Goal: Transaction & Acquisition: Purchase product/service

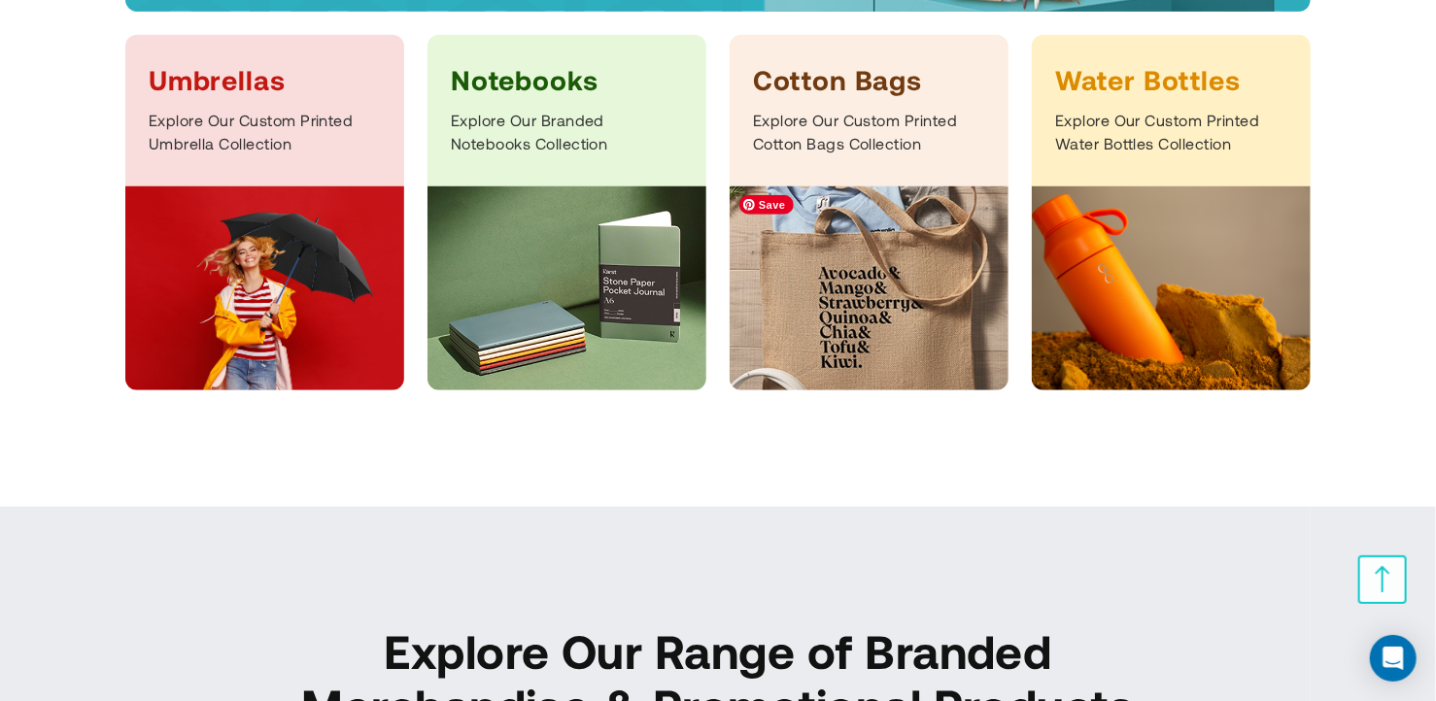
scroll to position [583, 0]
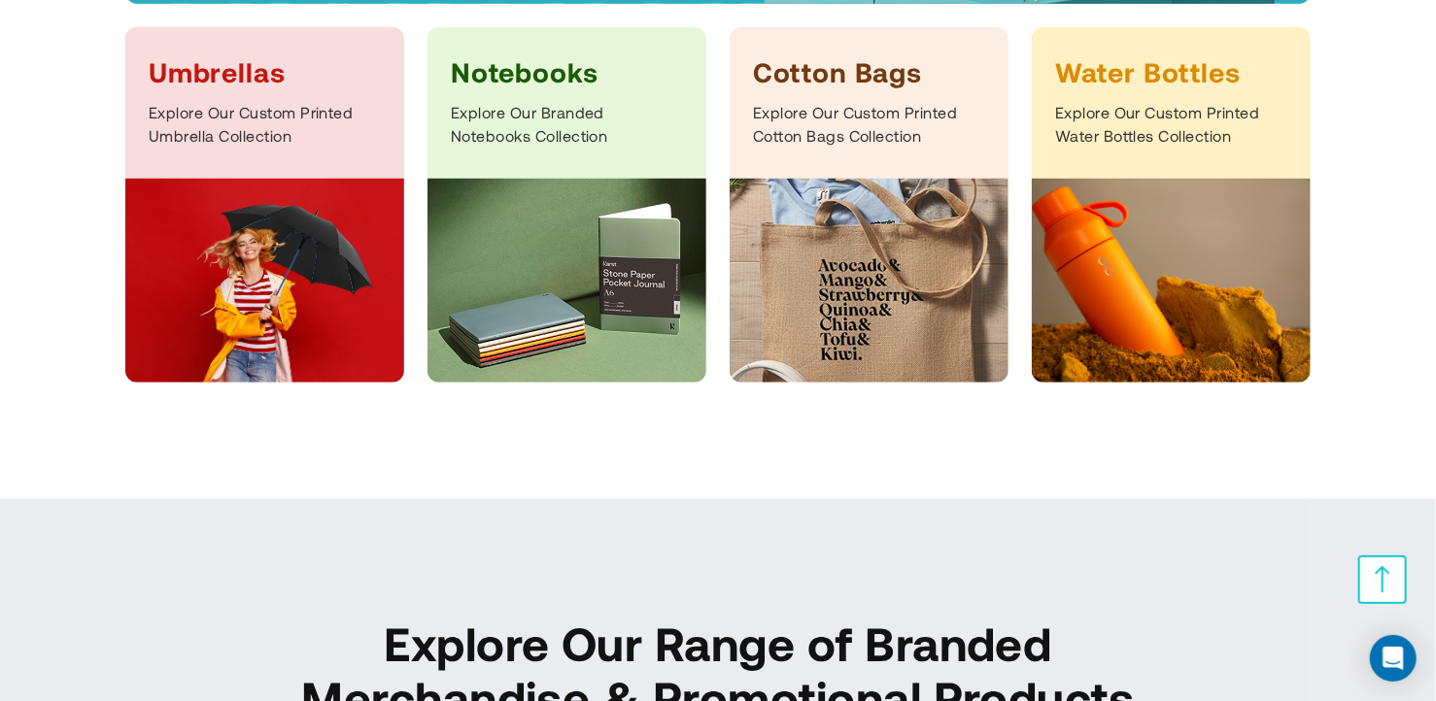
click at [542, 76] on h3 "Notebooks" at bounding box center [567, 71] width 232 height 35
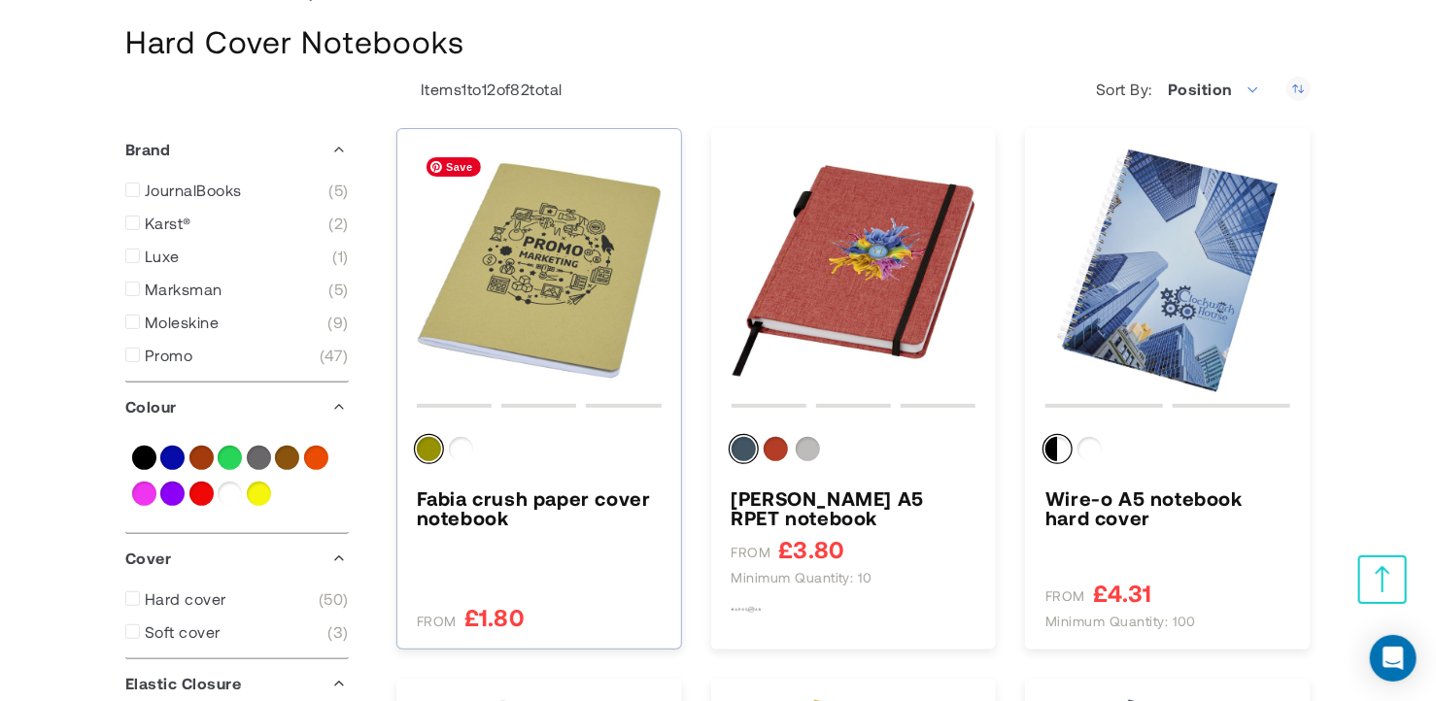
scroll to position [291, 0]
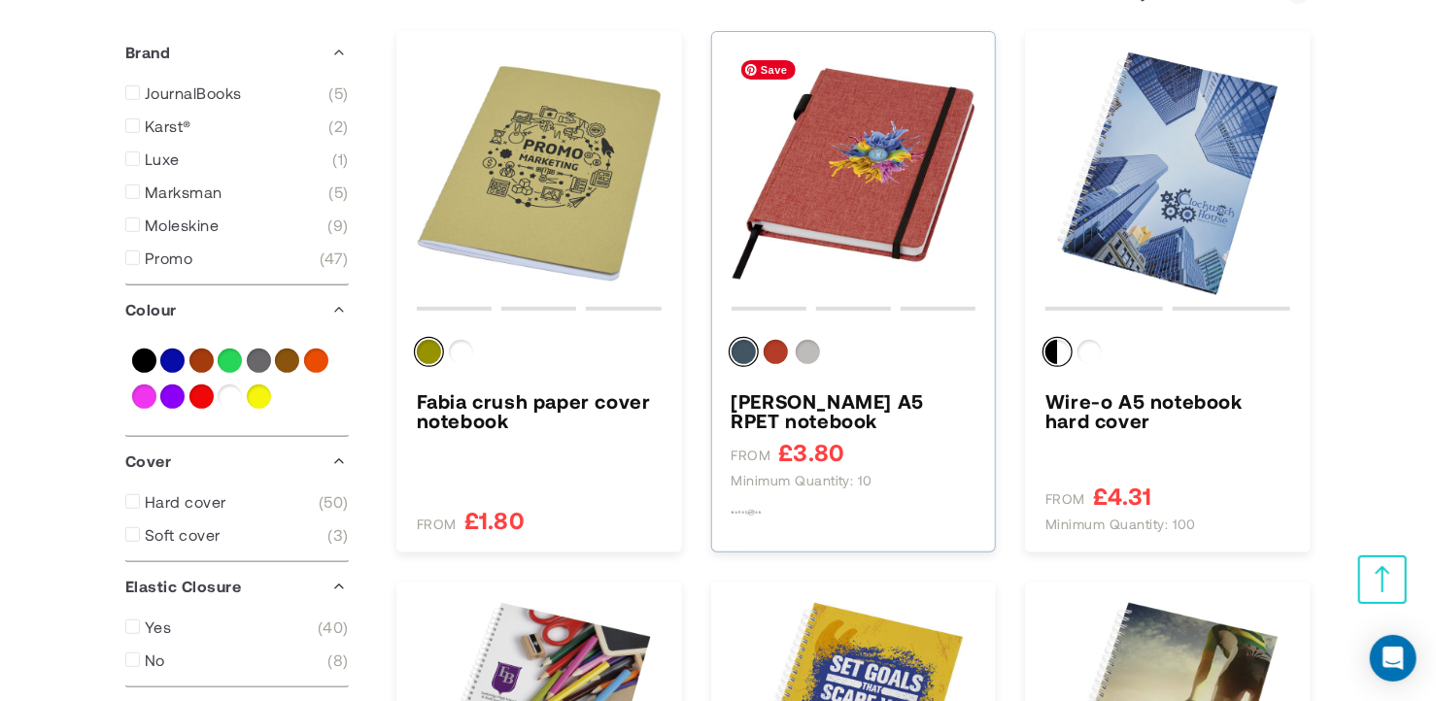
click at [892, 202] on img "Orin A5 RPET notebook" at bounding box center [853, 173] width 245 height 245
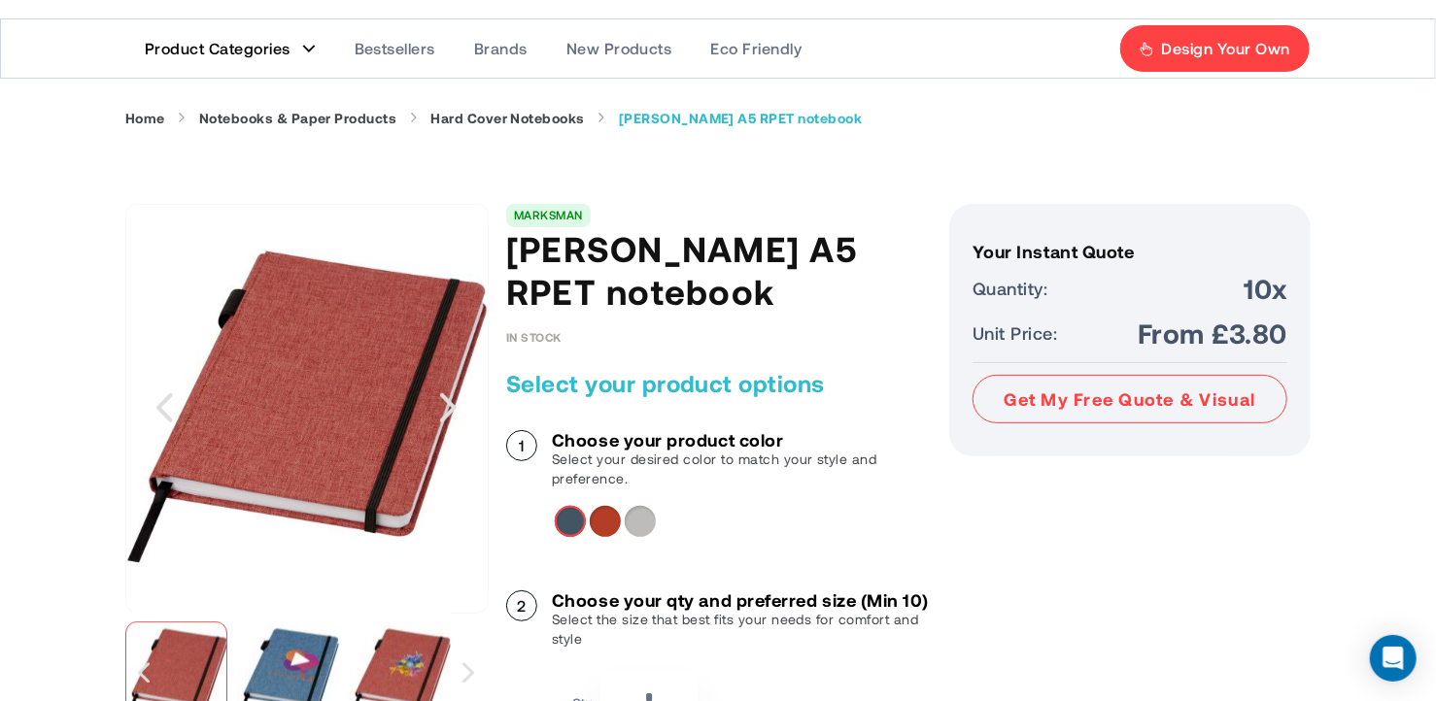
scroll to position [97, 0]
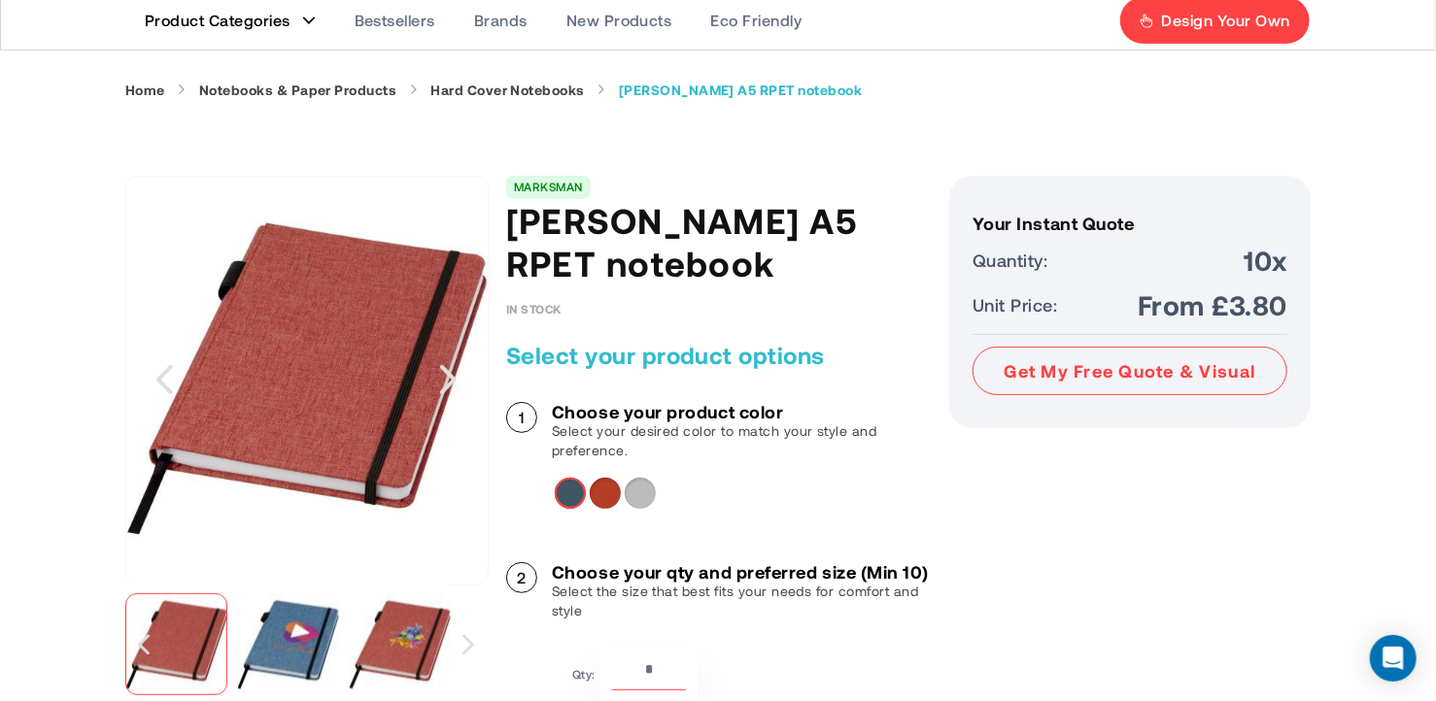
click at [604, 478] on div "Brick" at bounding box center [605, 493] width 31 height 31
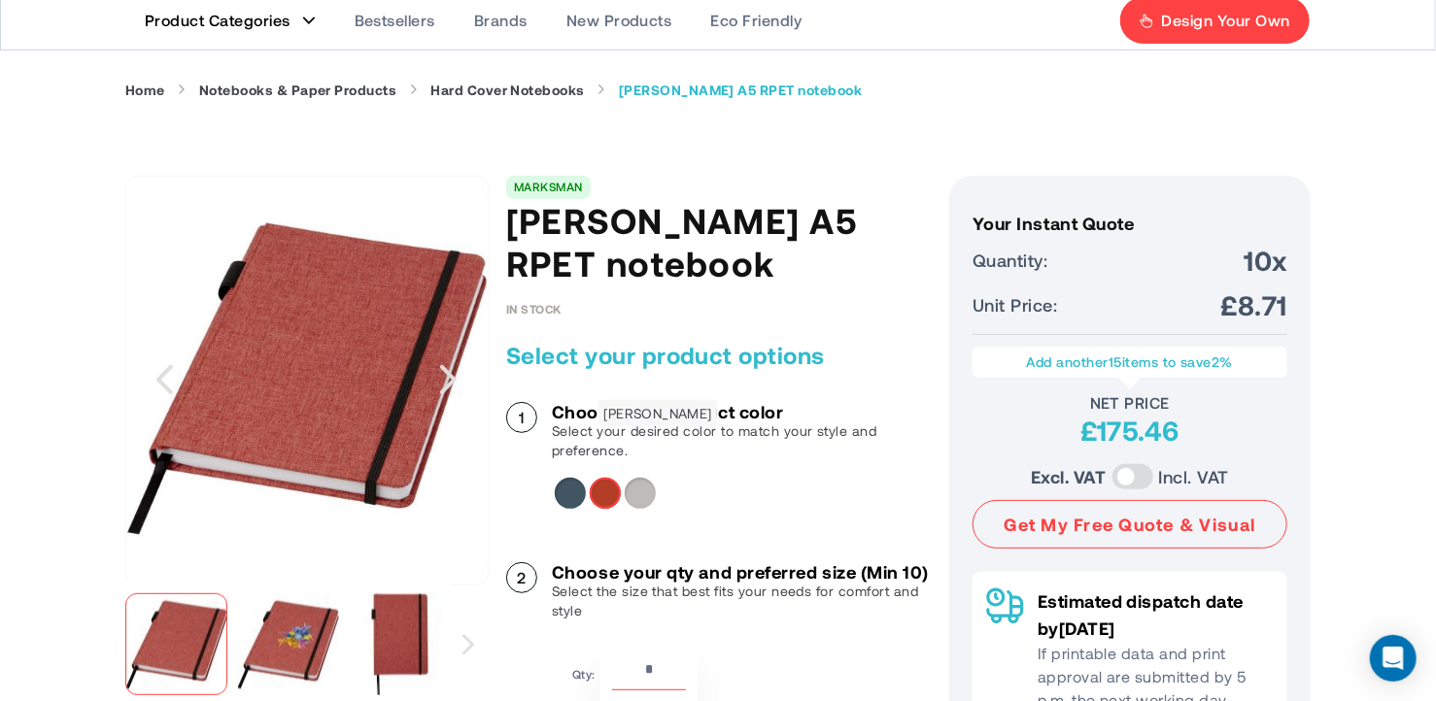
click at [637, 478] on div "Heather grey" at bounding box center [640, 493] width 31 height 31
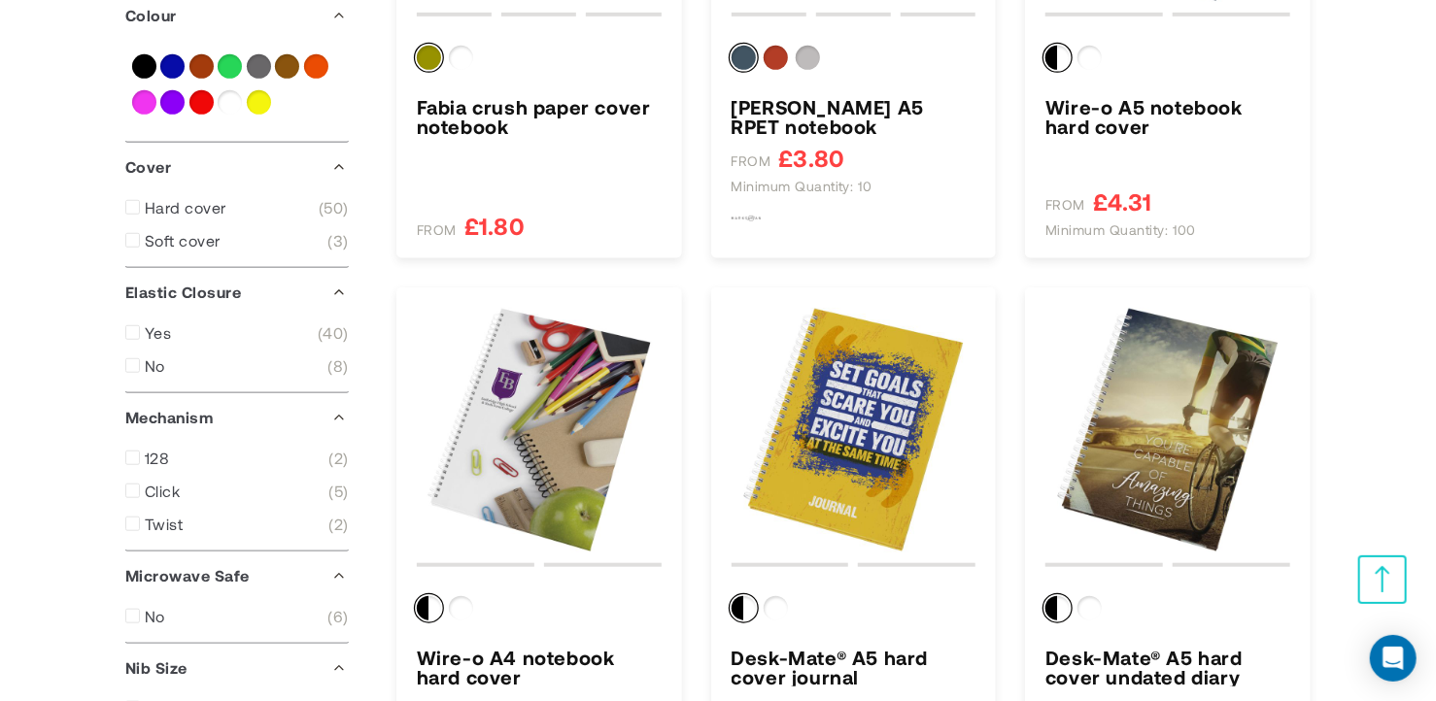
scroll to position [486, 0]
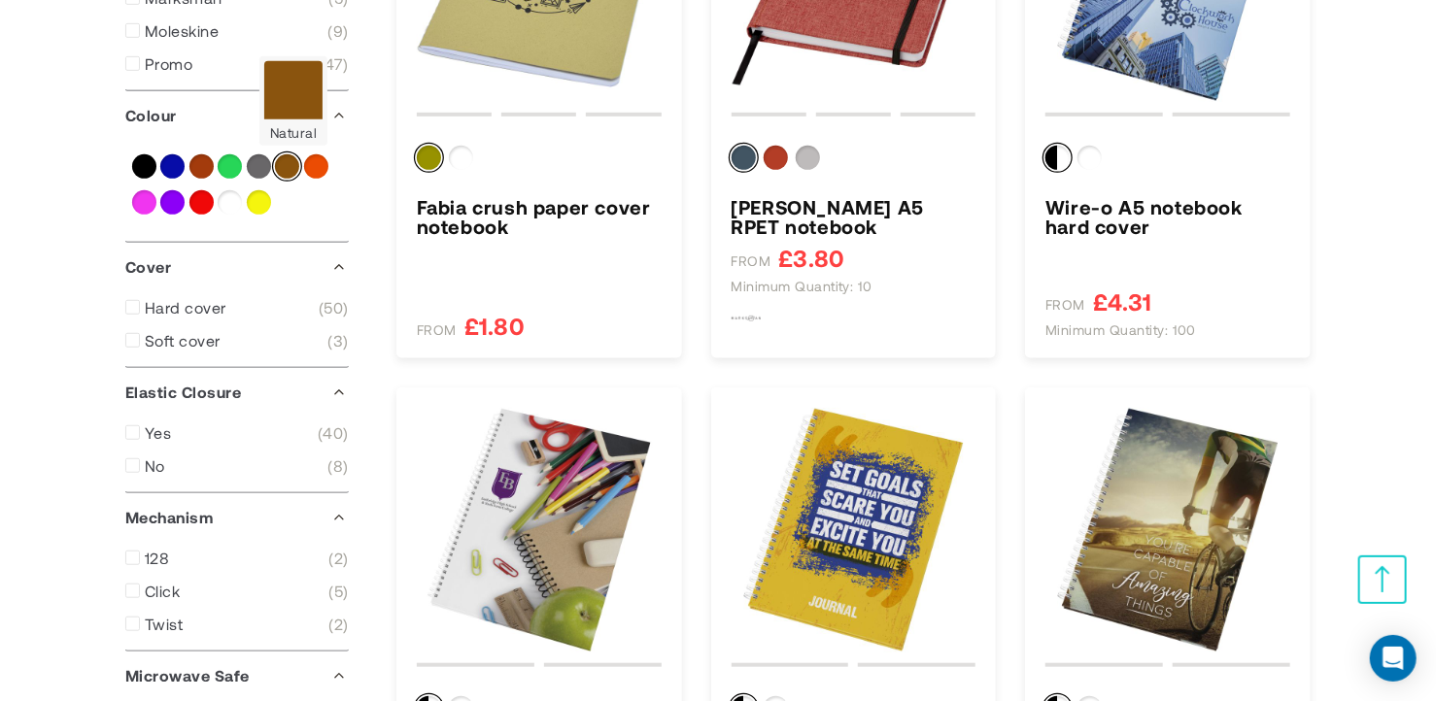
click at [291, 168] on div "Natural" at bounding box center [287, 166] width 24 height 24
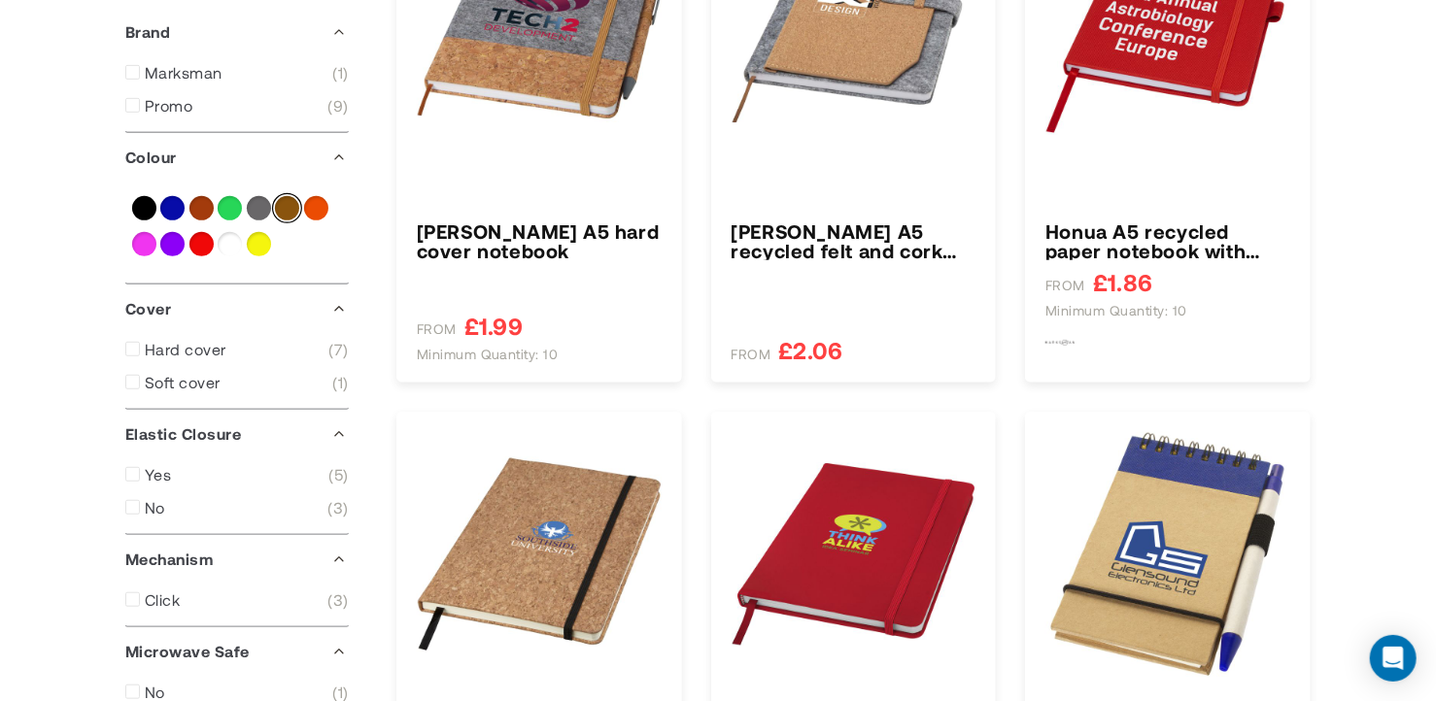
type input "****"
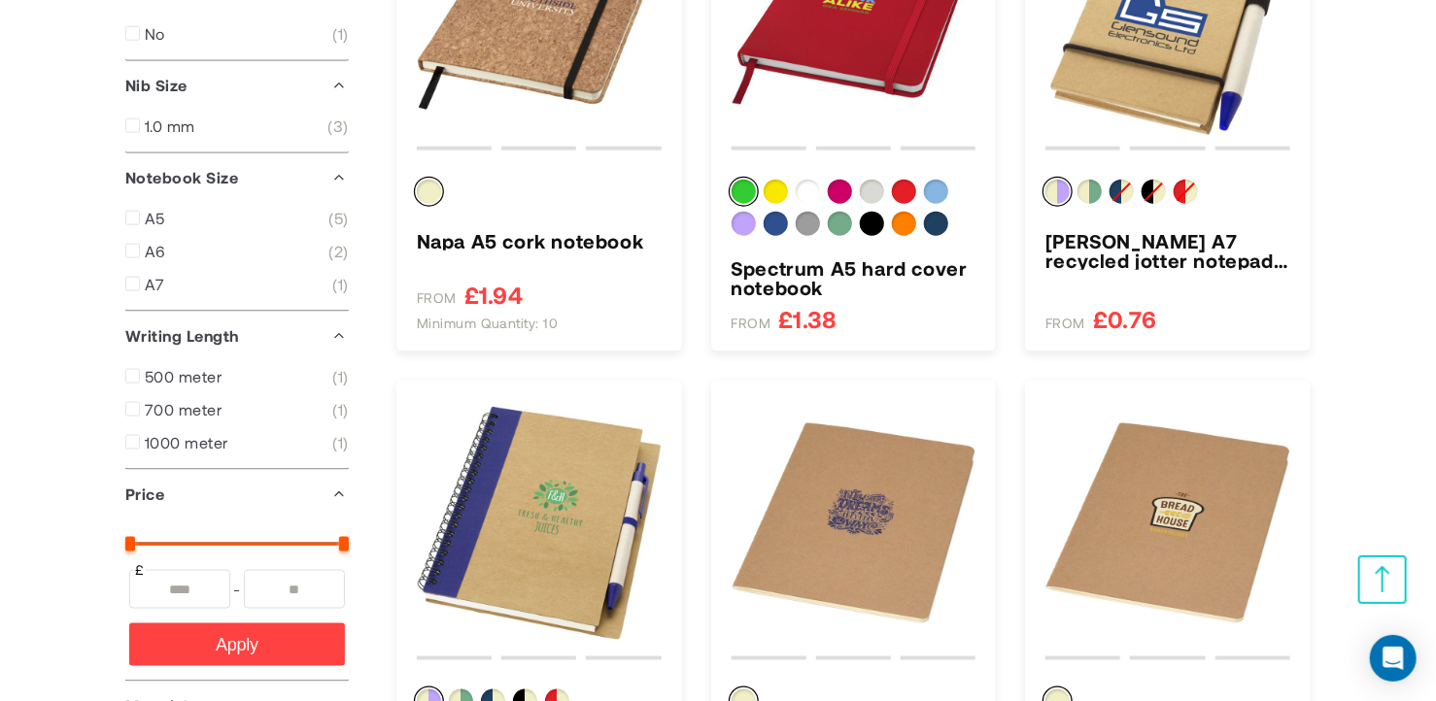
scroll to position [486, 0]
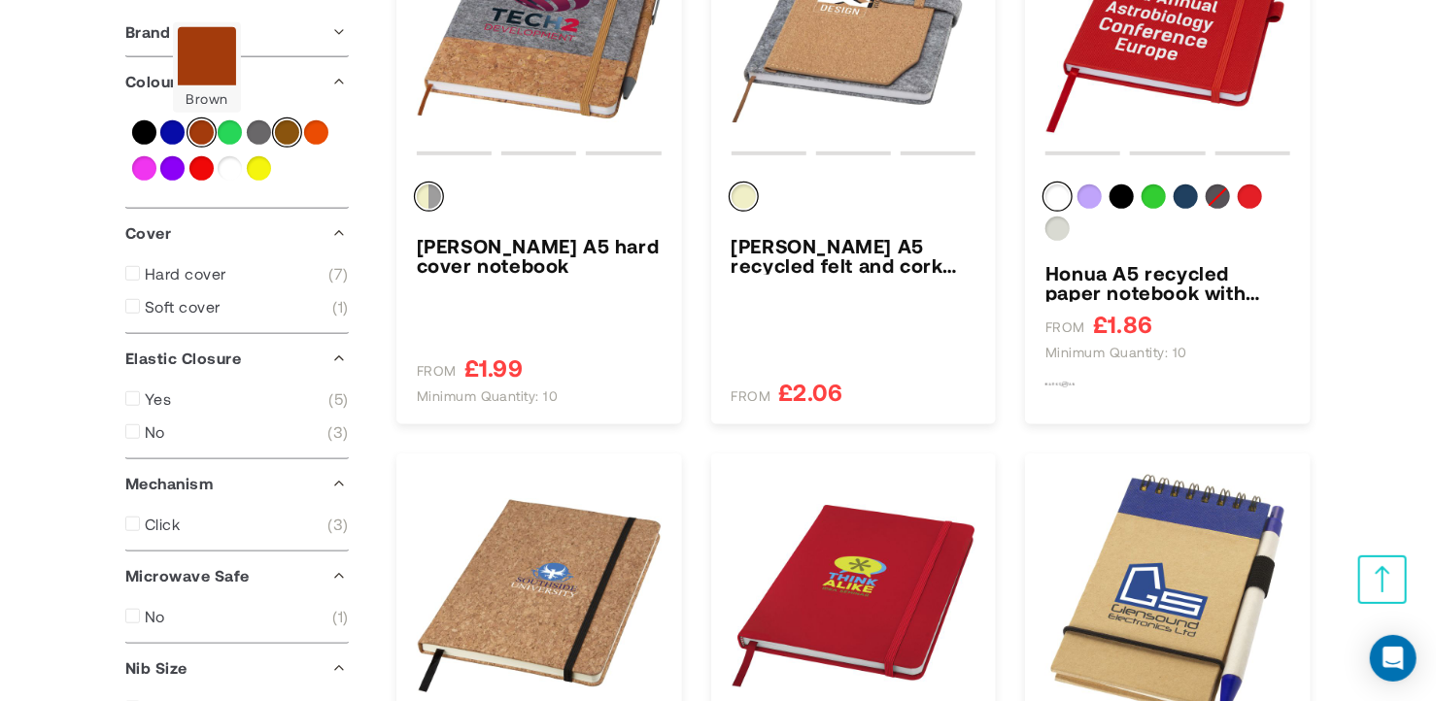
click at [203, 132] on div "Brown" at bounding box center [201, 132] width 24 height 24
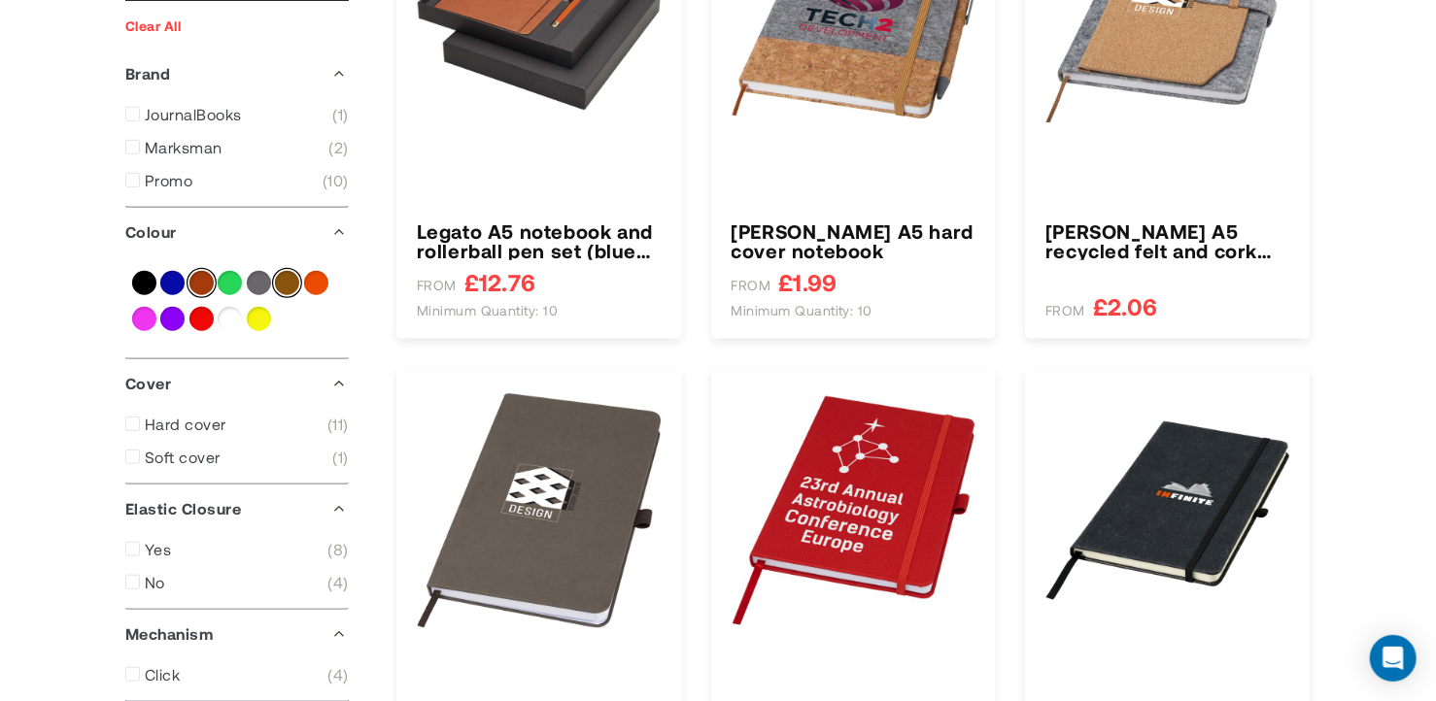
type input "****"
type input "*****"
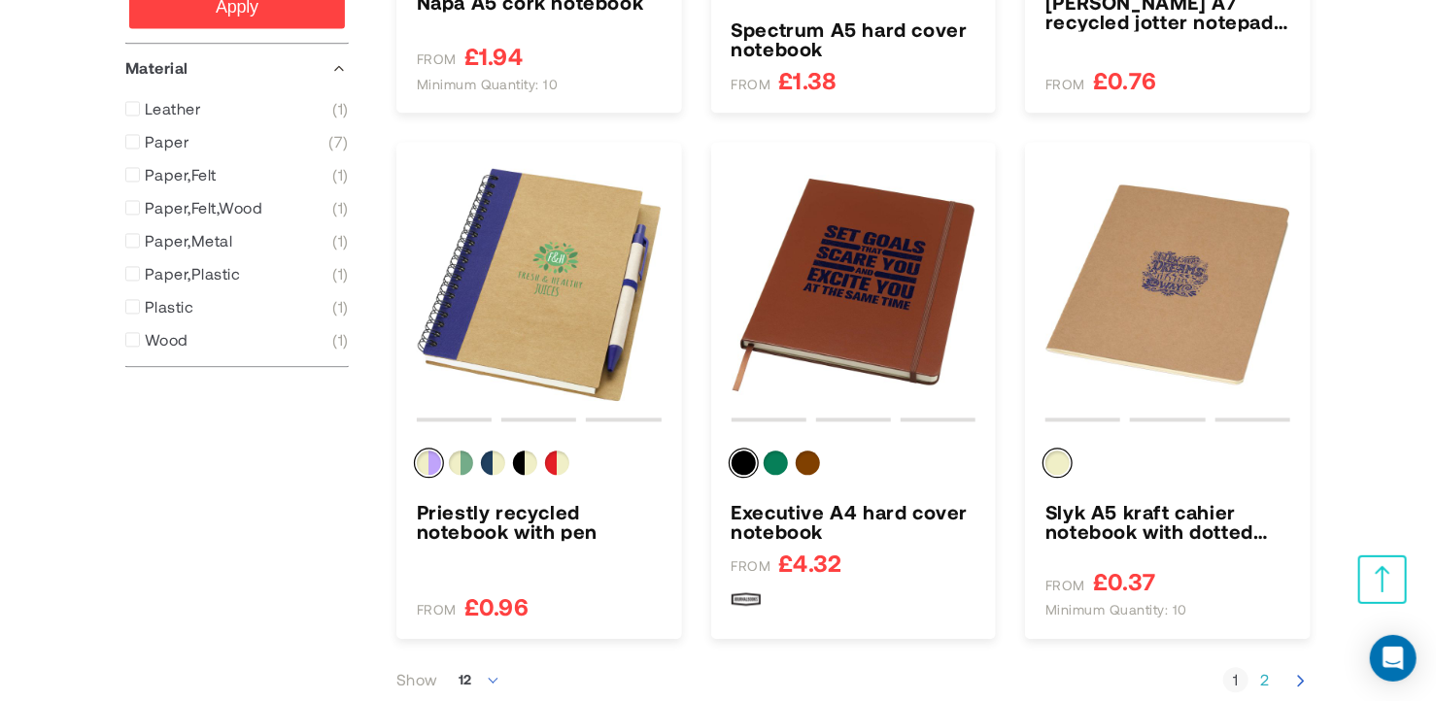
scroll to position [1846, 0]
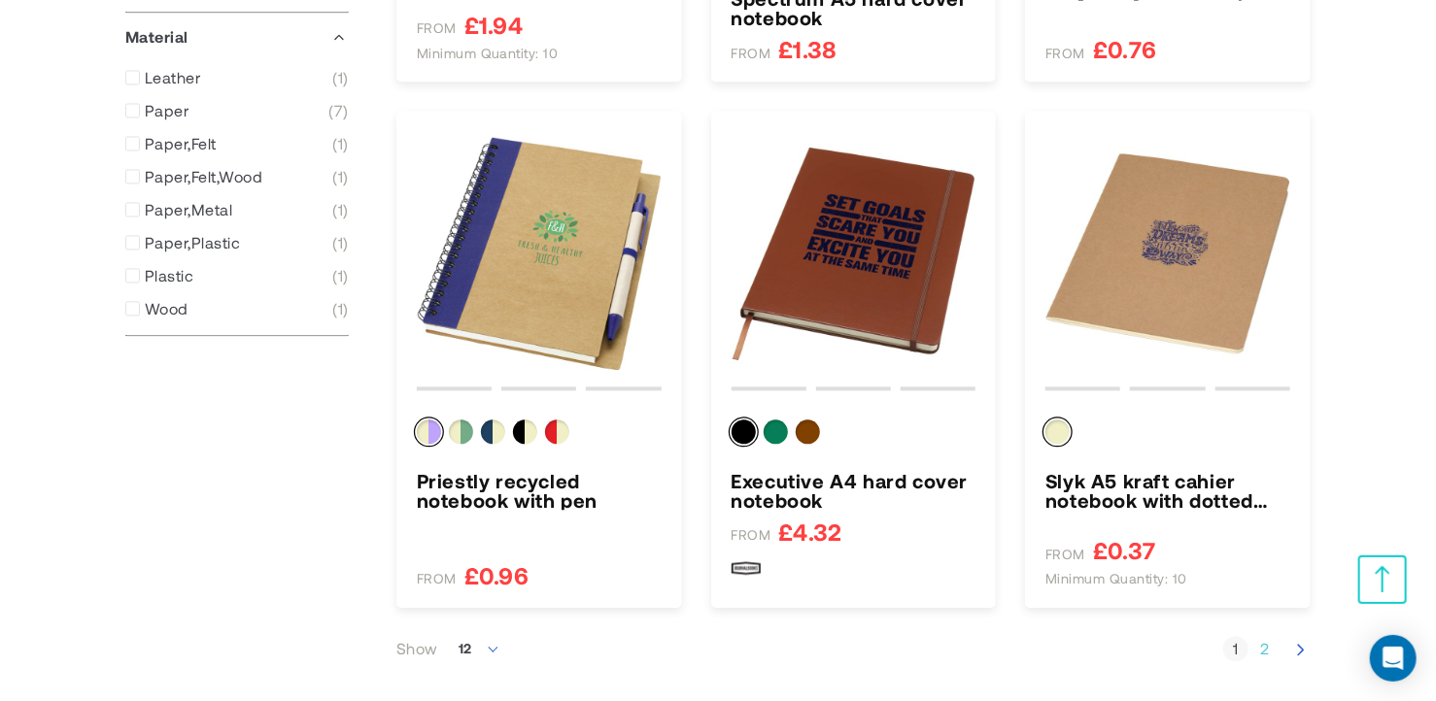
click at [1264, 654] on link "Page 2" at bounding box center [1264, 648] width 25 height 19
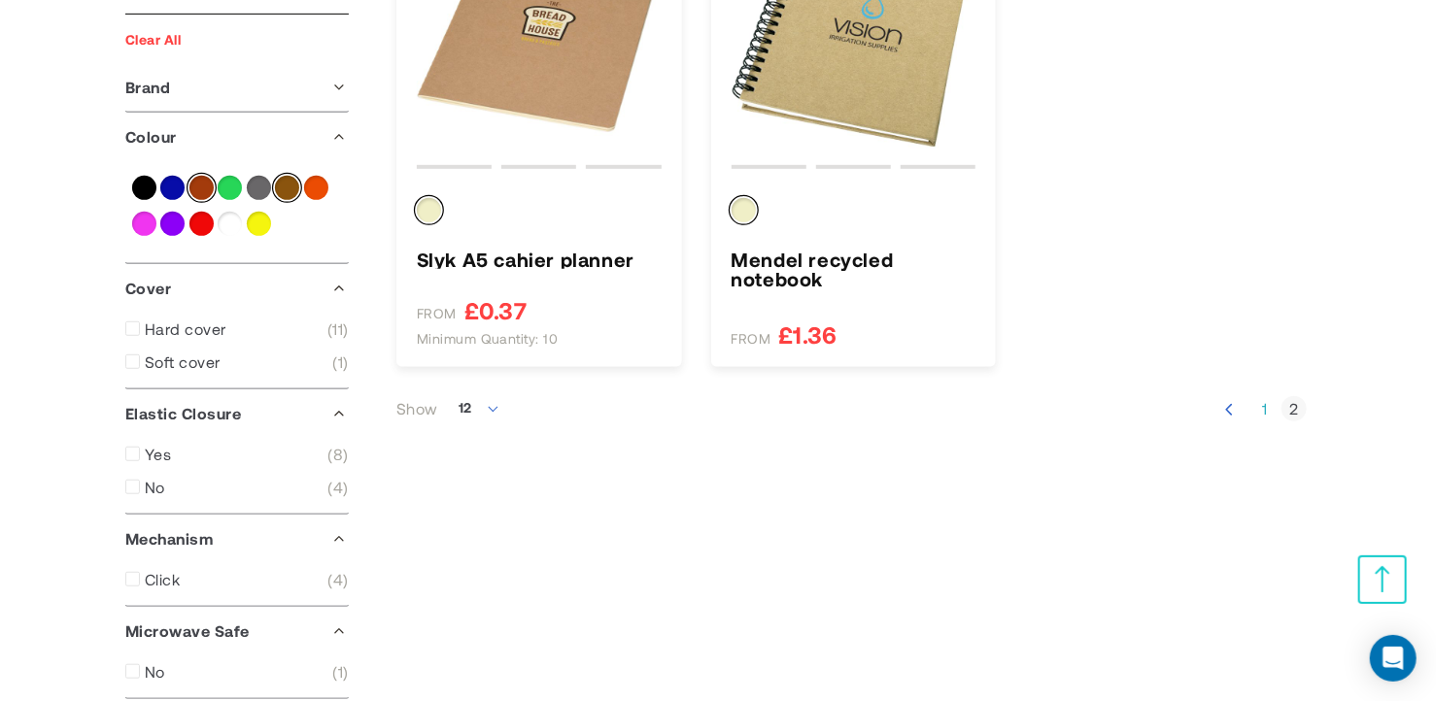
scroll to position [486, 0]
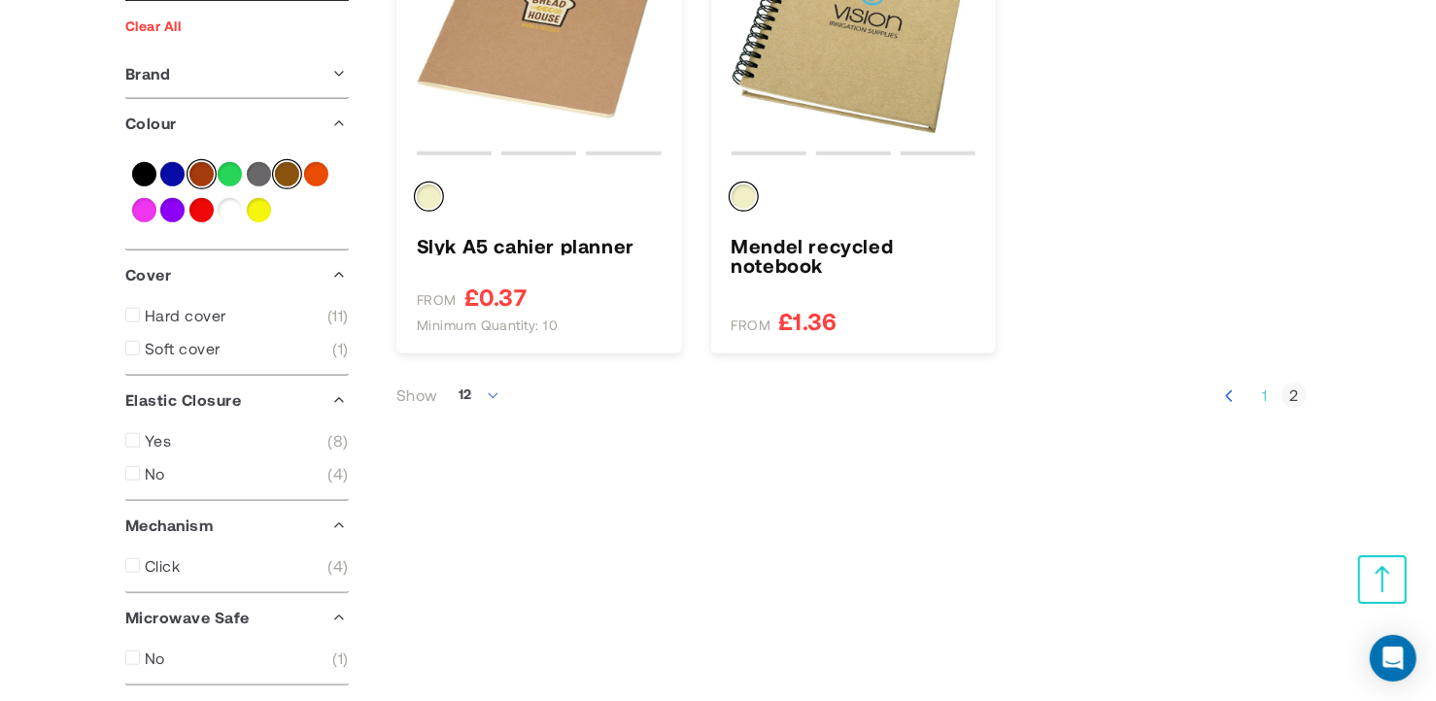
click at [1271, 397] on link "Page 1" at bounding box center [1264, 395] width 25 height 19
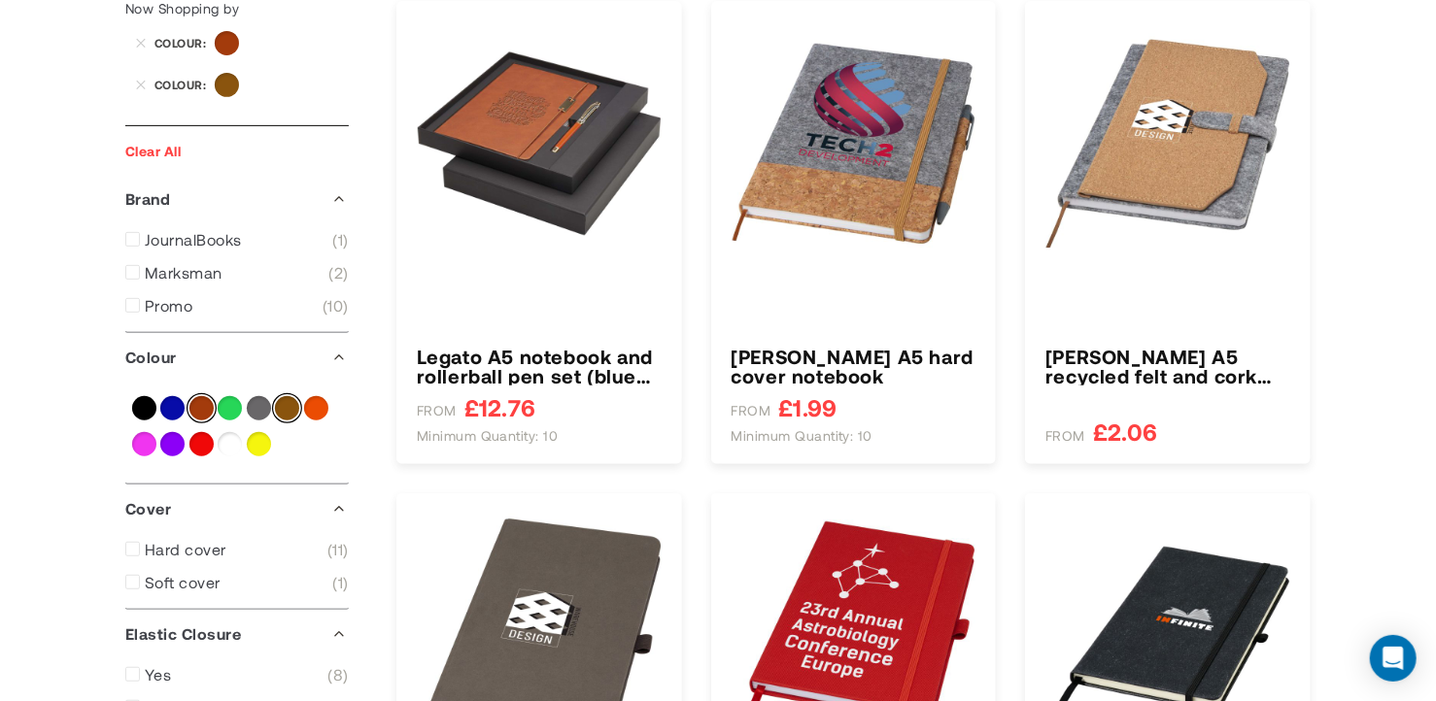
type input "****"
type input "*****"
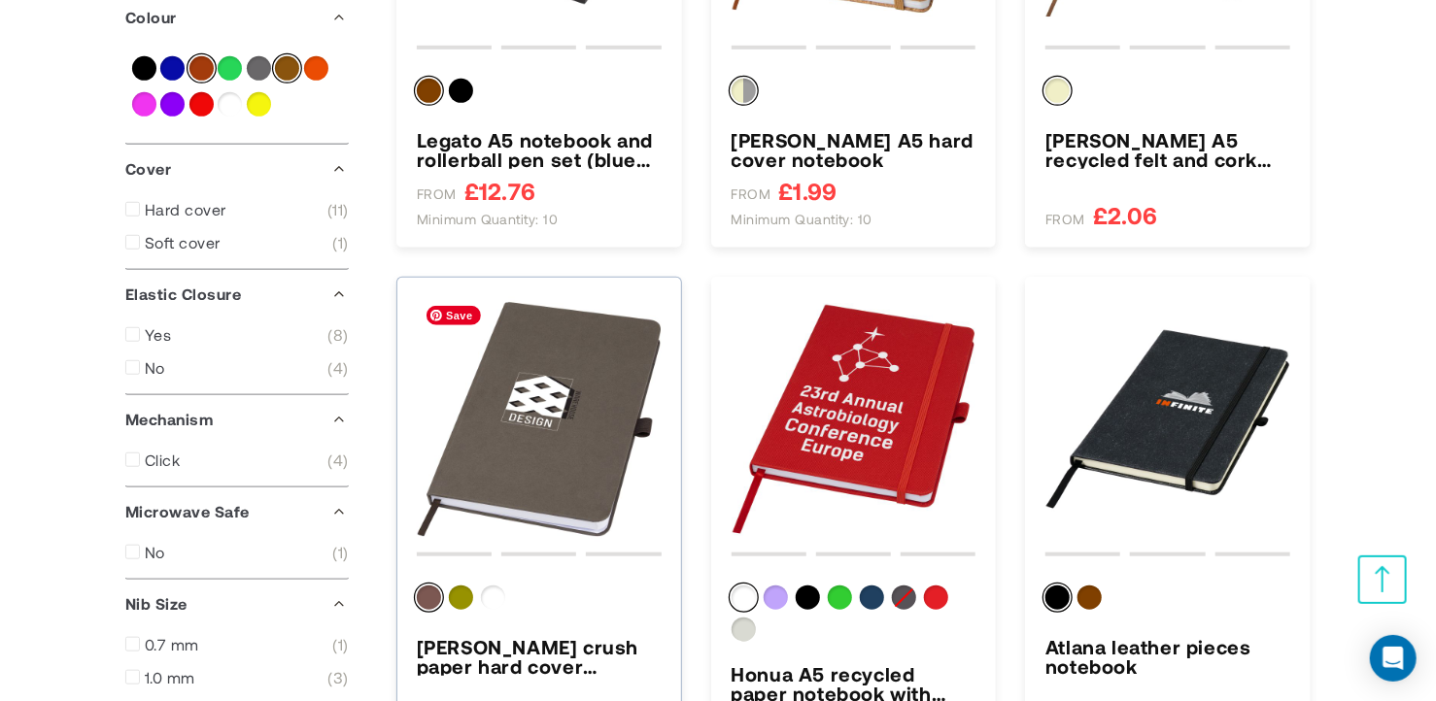
scroll to position [777, 0]
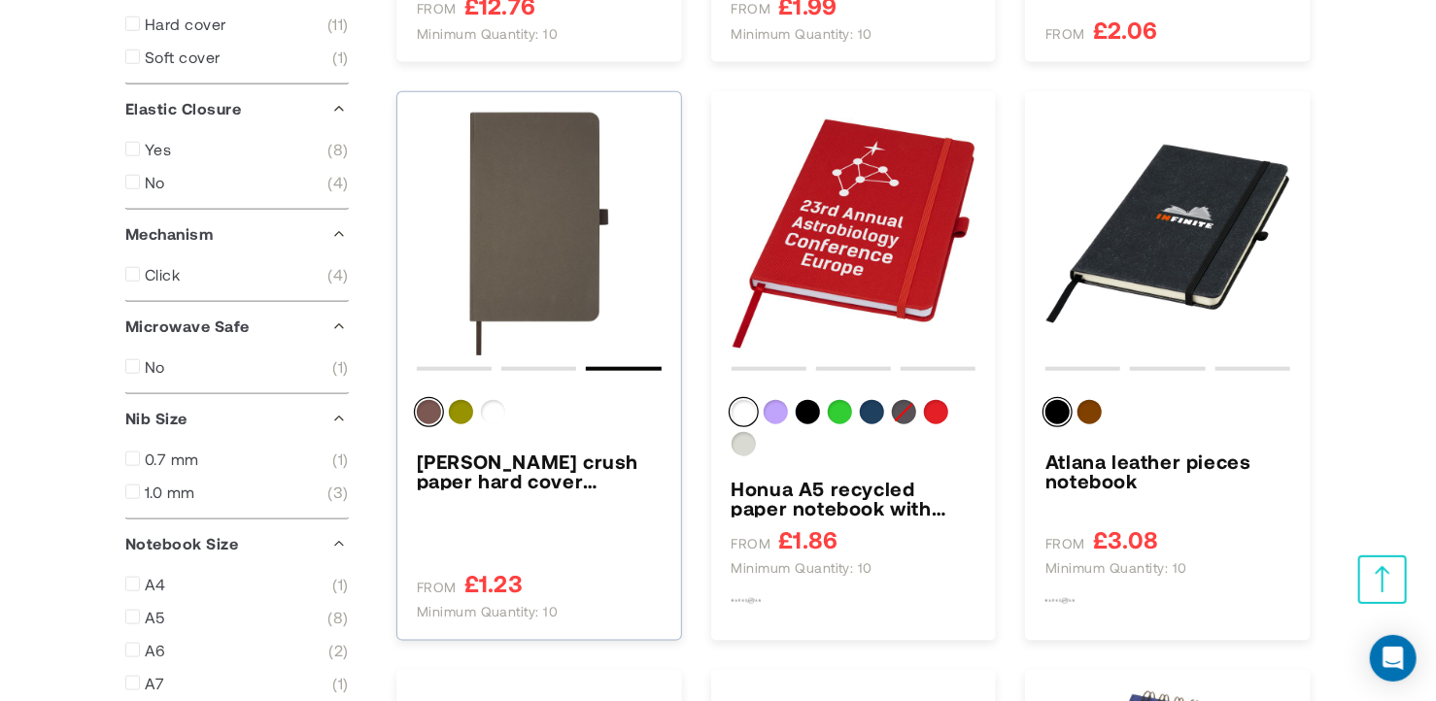
click at [596, 219] on img "Fabianna crush paper hard cover notebook" at bounding box center [539, 234] width 245 height 245
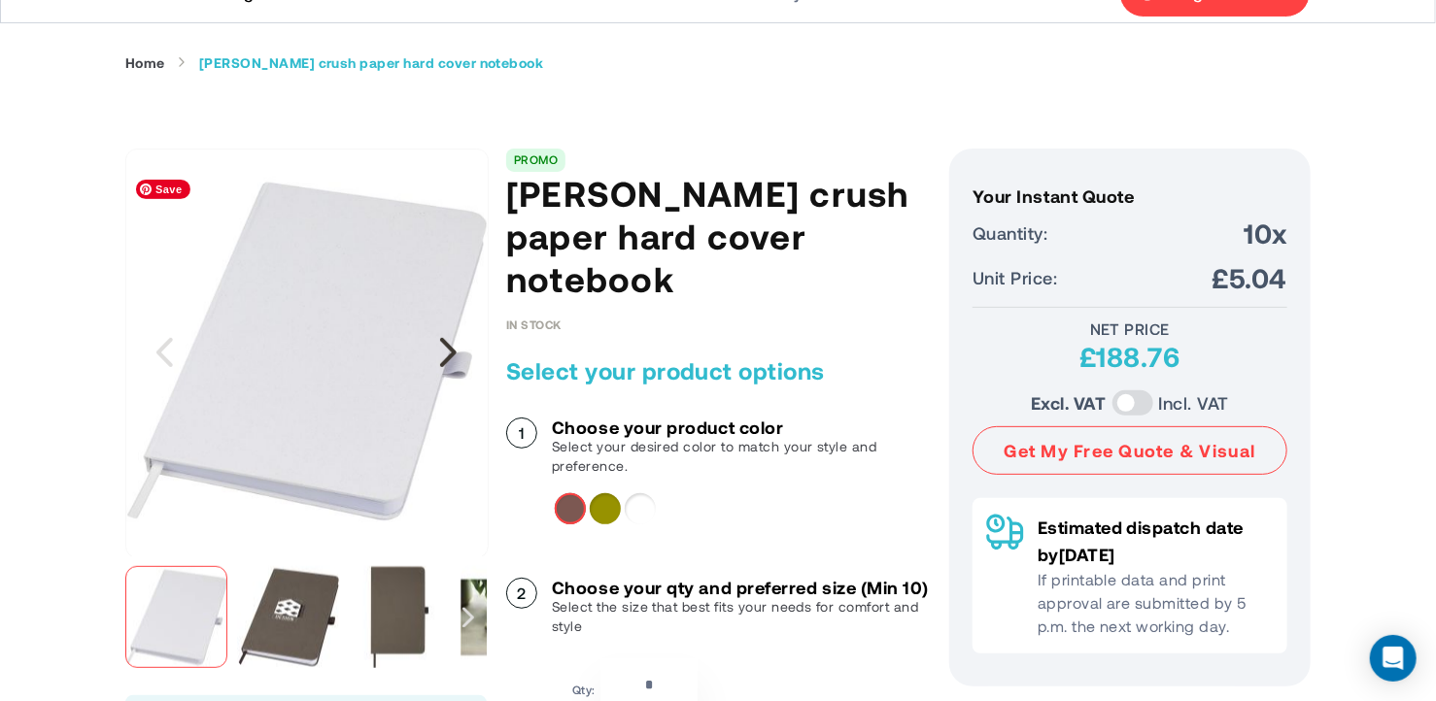
scroll to position [194, 0]
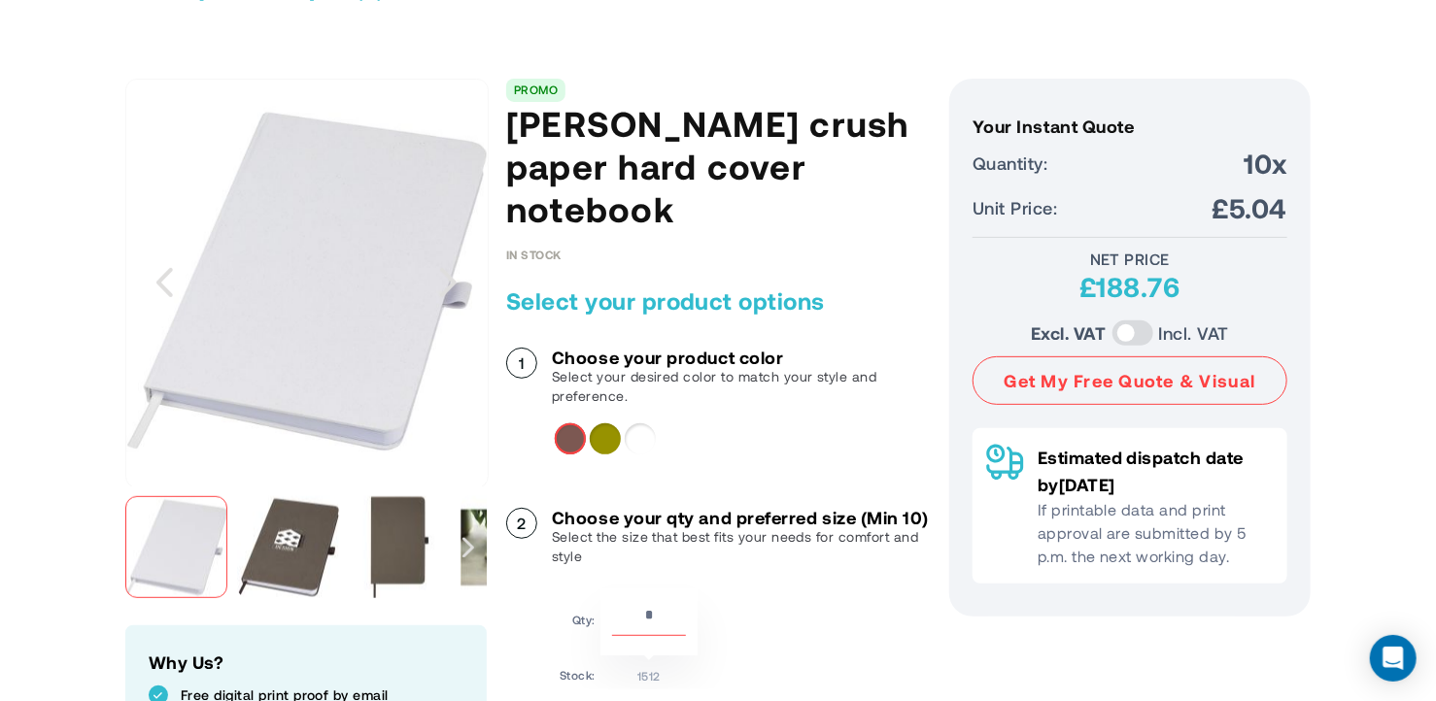
click at [299, 558] on img "Fabianna crush paper hard cover notebook" at bounding box center [288, 547] width 102 height 102
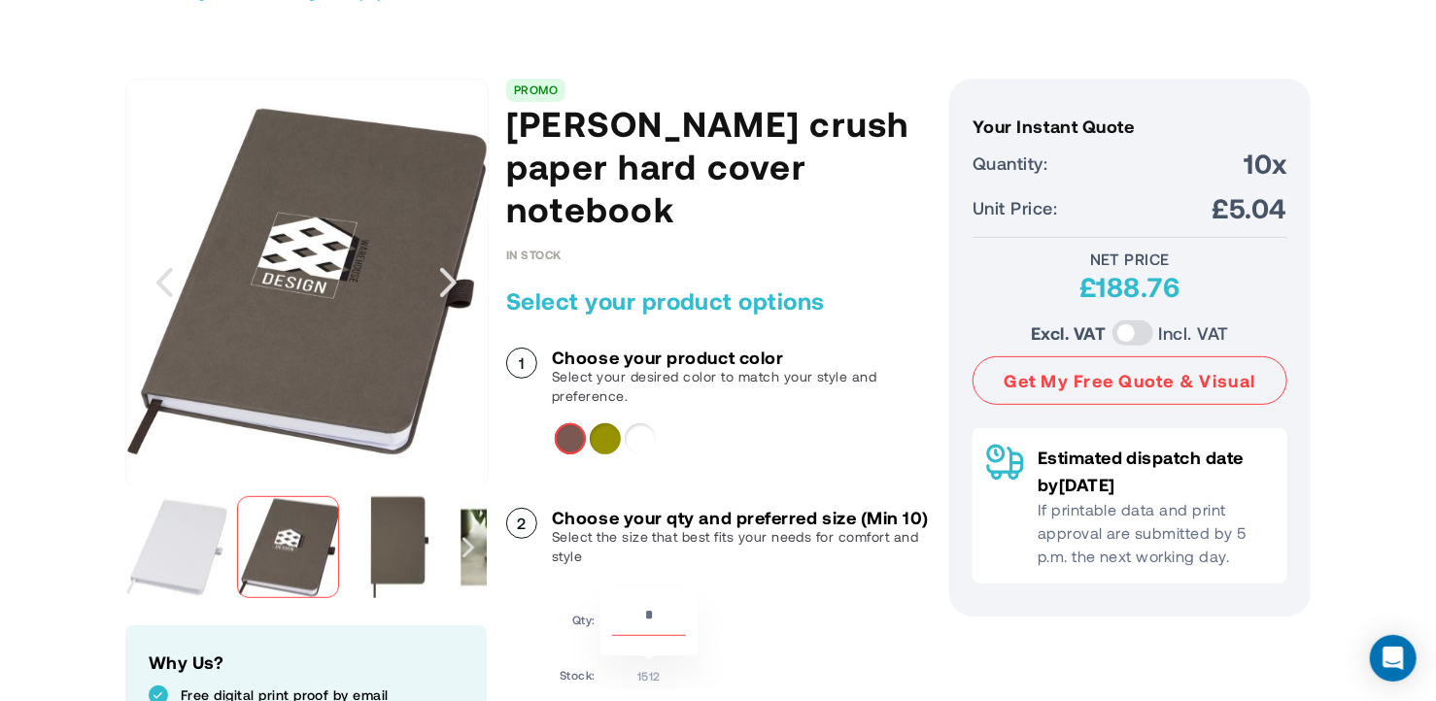
click at [408, 551] on img "Fabianna crush paper hard cover notebook" at bounding box center [400, 547] width 102 height 102
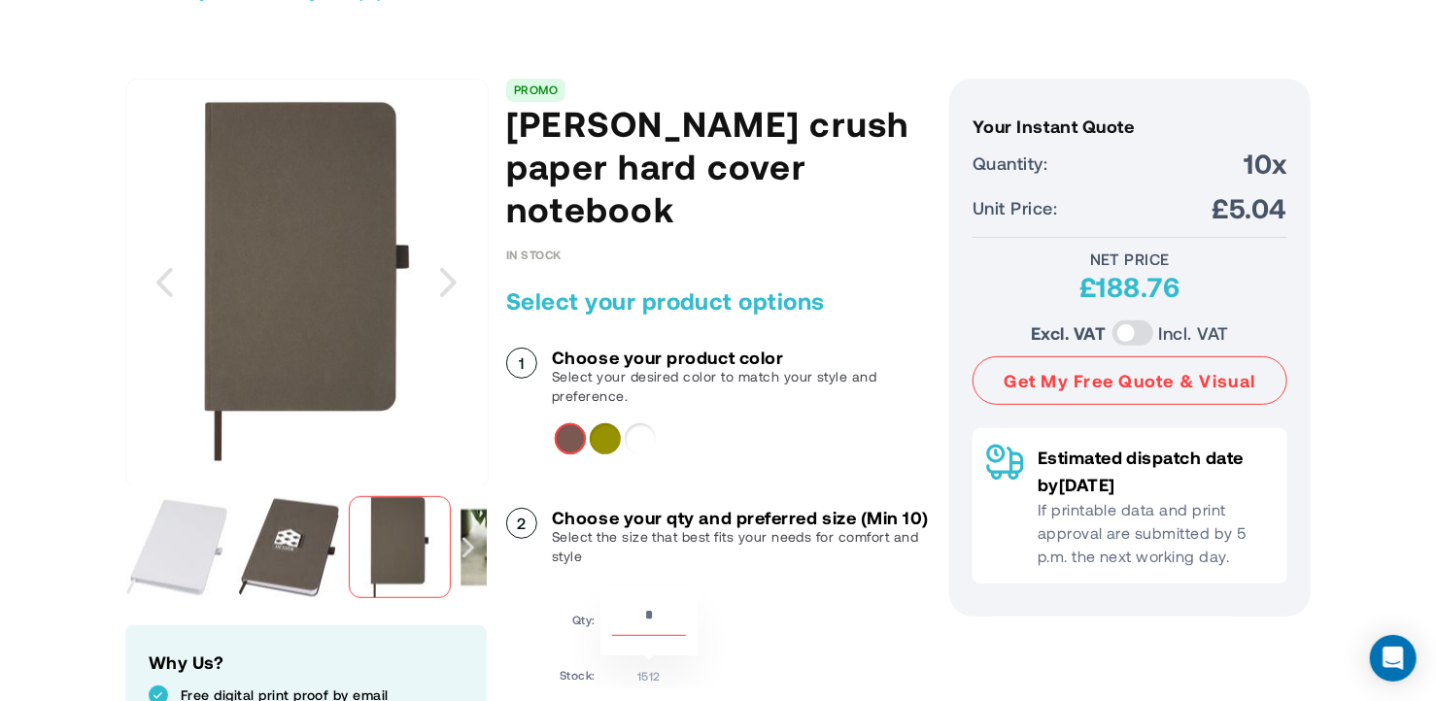
click at [466, 559] on div "Next" at bounding box center [469, 547] width 36 height 121
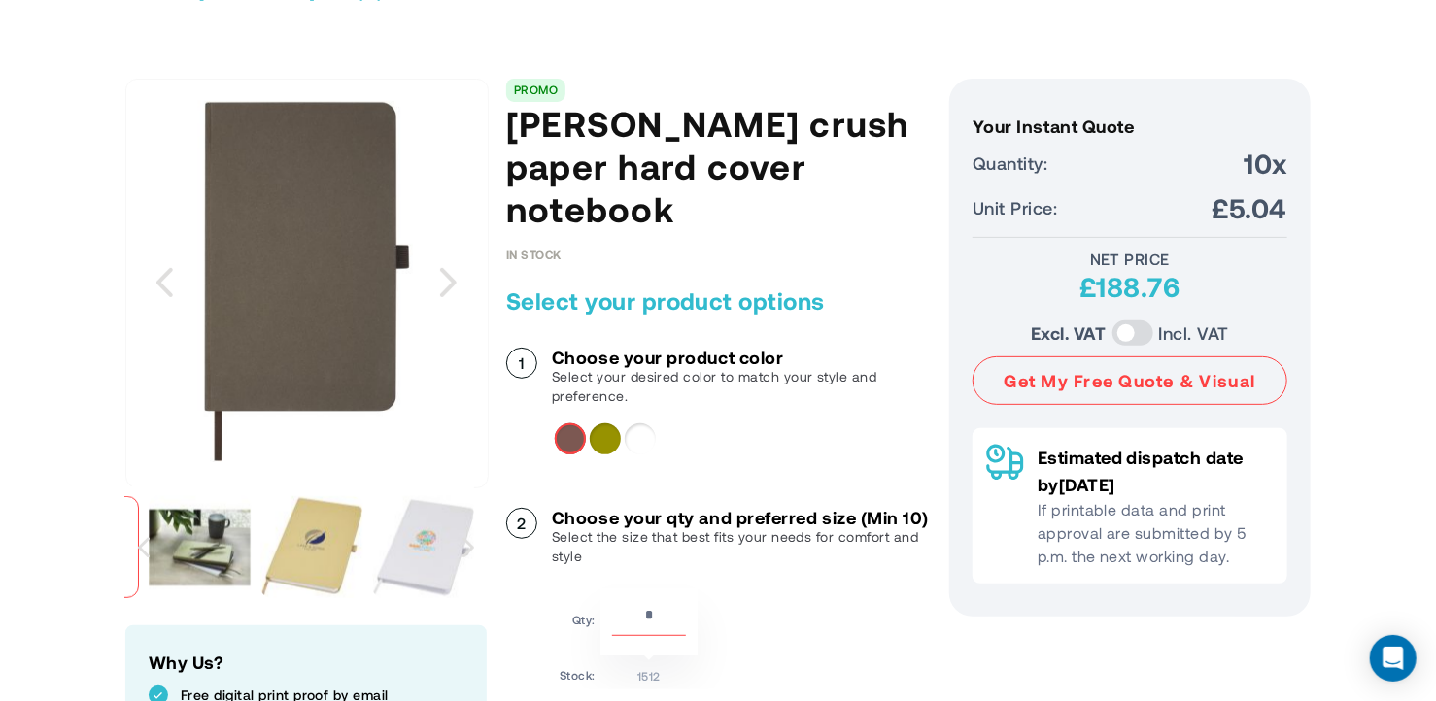
click at [206, 560] on img "Fabianna crush paper hard cover notebook" at bounding box center [200, 547] width 102 height 102
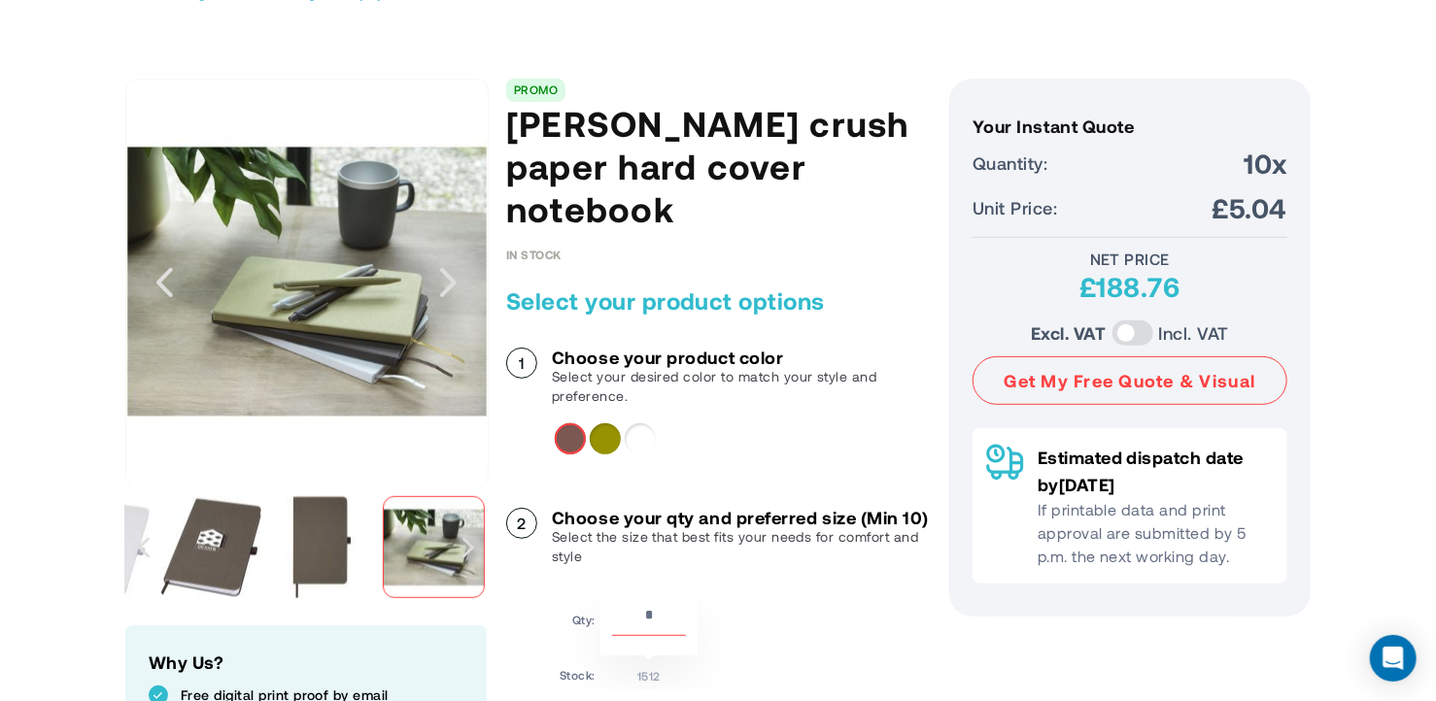
click at [437, 553] on div at bounding box center [434, 547] width 102 height 102
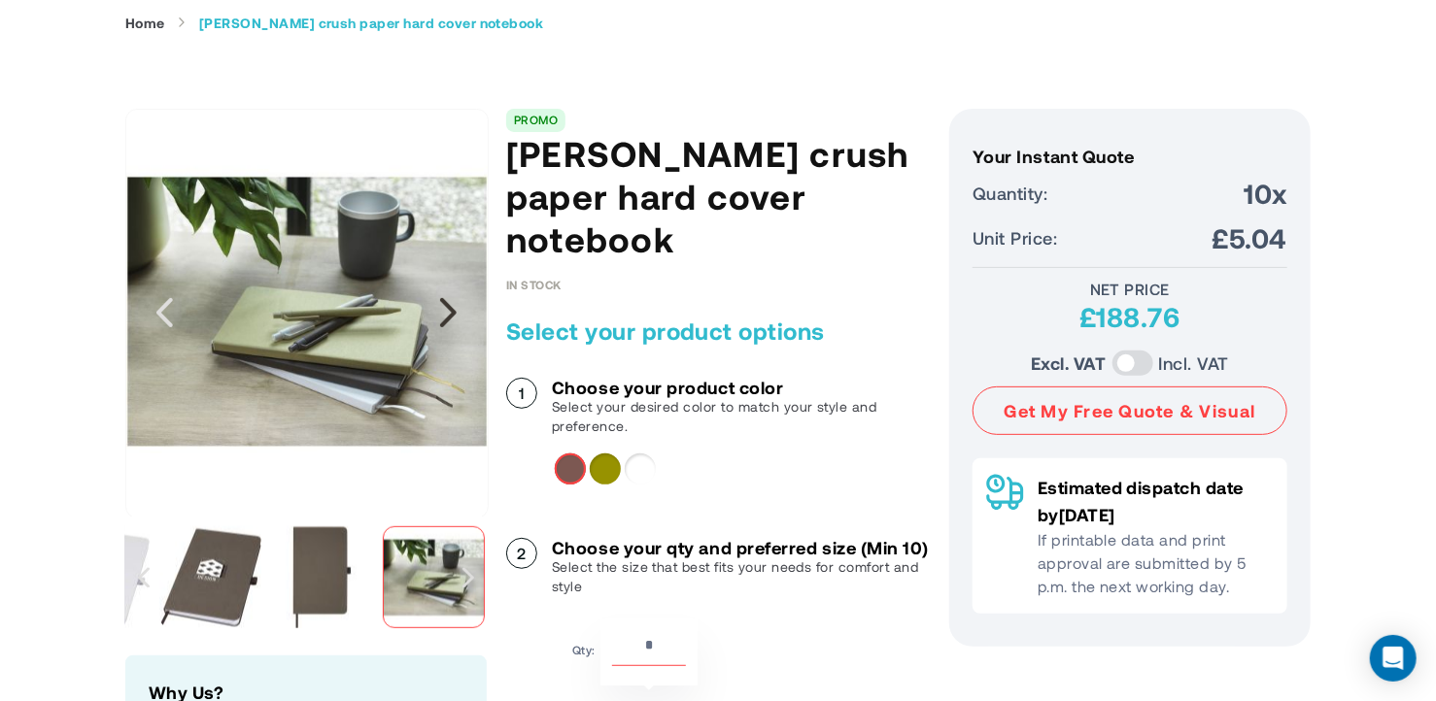
scroll to position [291, 0]
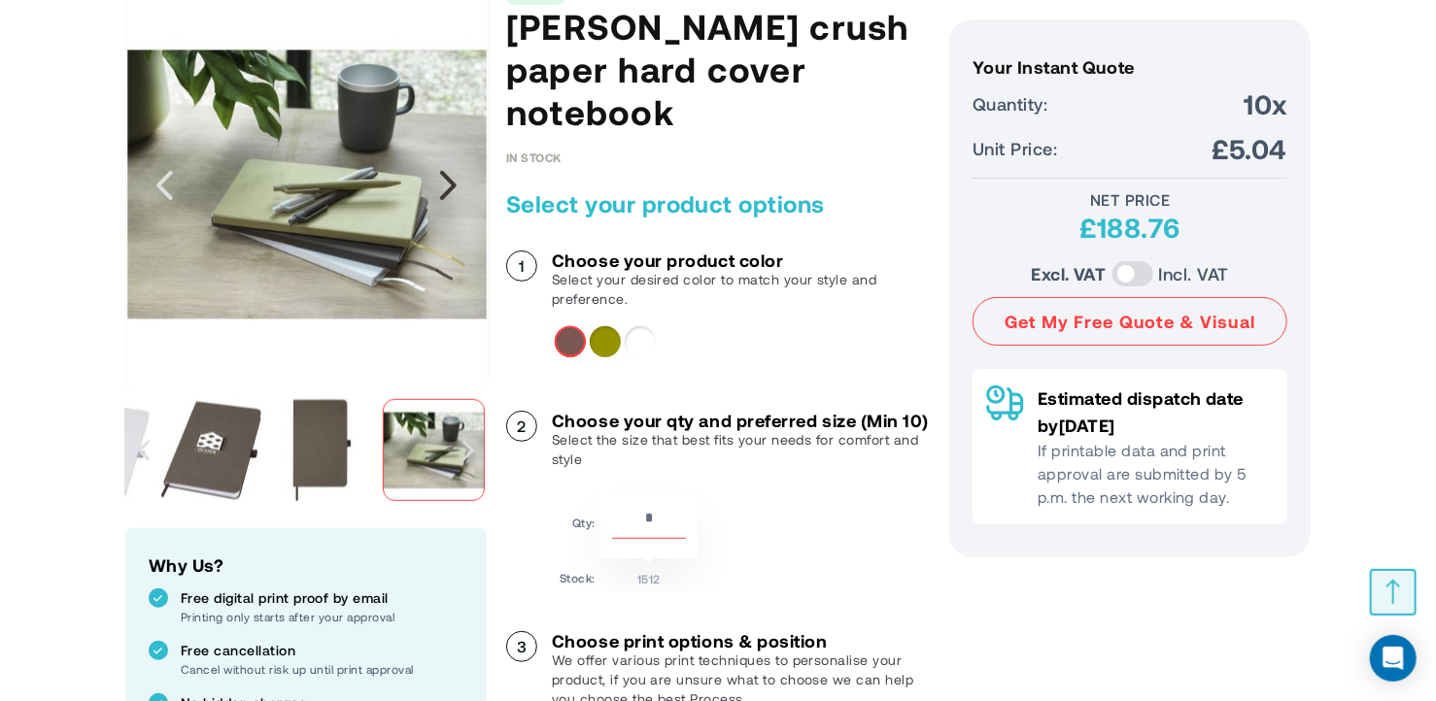
click at [458, 188] on div "Next" at bounding box center [448, 185] width 49 height 49
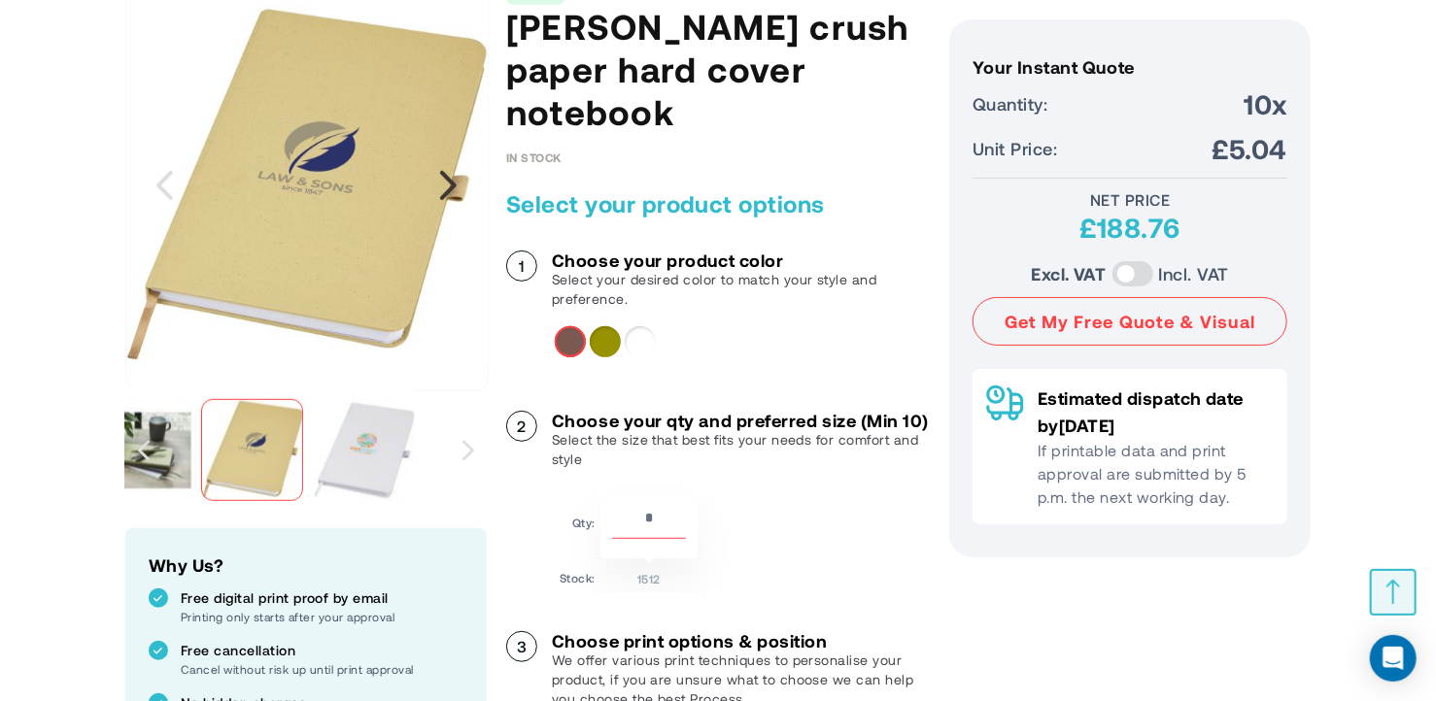
click at [455, 187] on div "Next" at bounding box center [448, 185] width 49 height 49
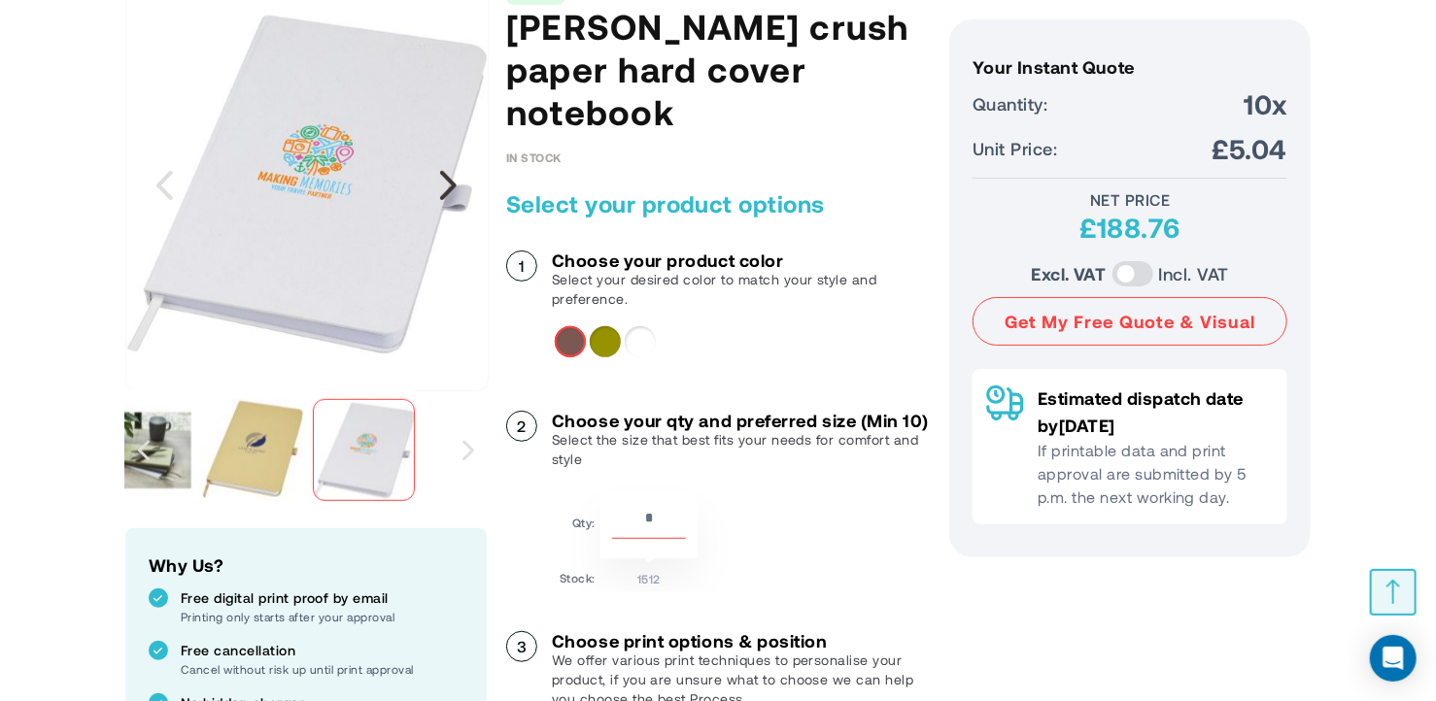
click at [451, 184] on div "Next" at bounding box center [448, 185] width 49 height 49
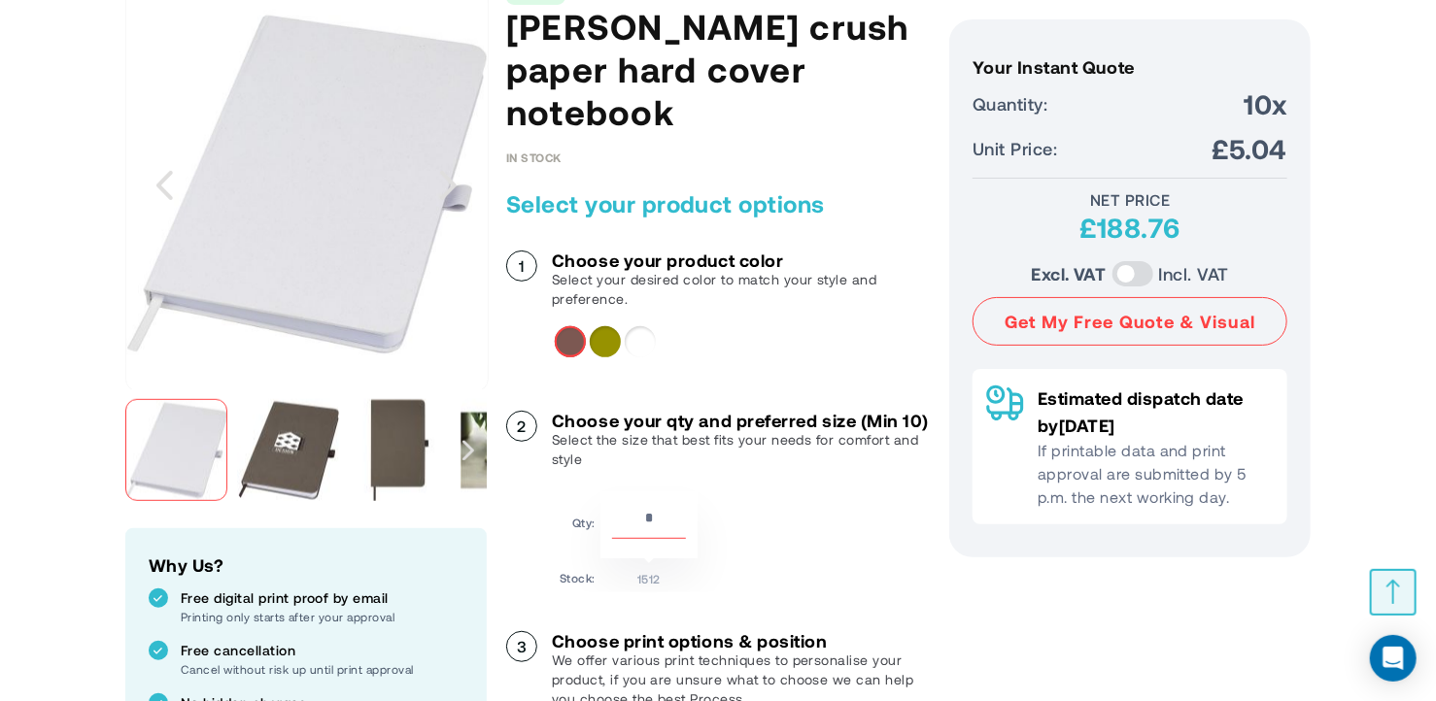
click at [332, 440] on img "Fabianna crush paper hard cover notebook" at bounding box center [288, 450] width 102 height 102
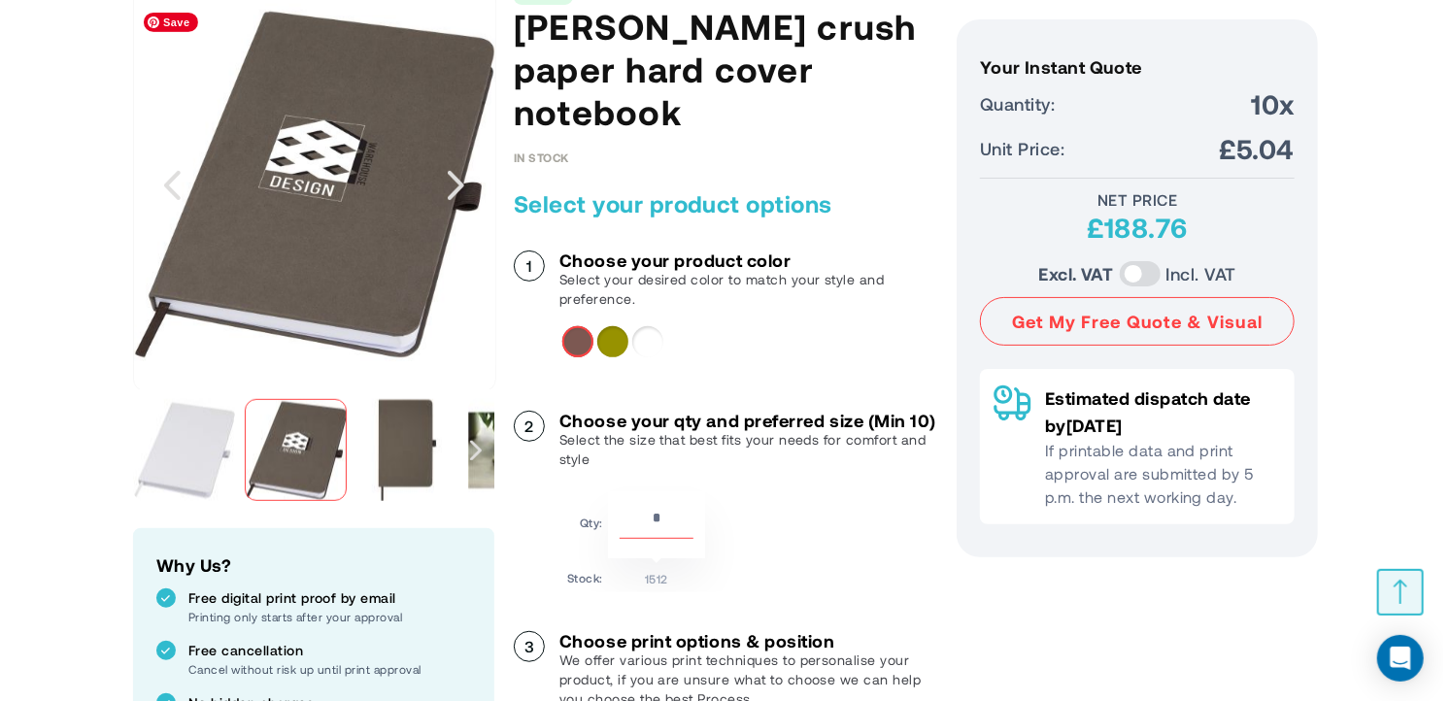
scroll to position [0, 0]
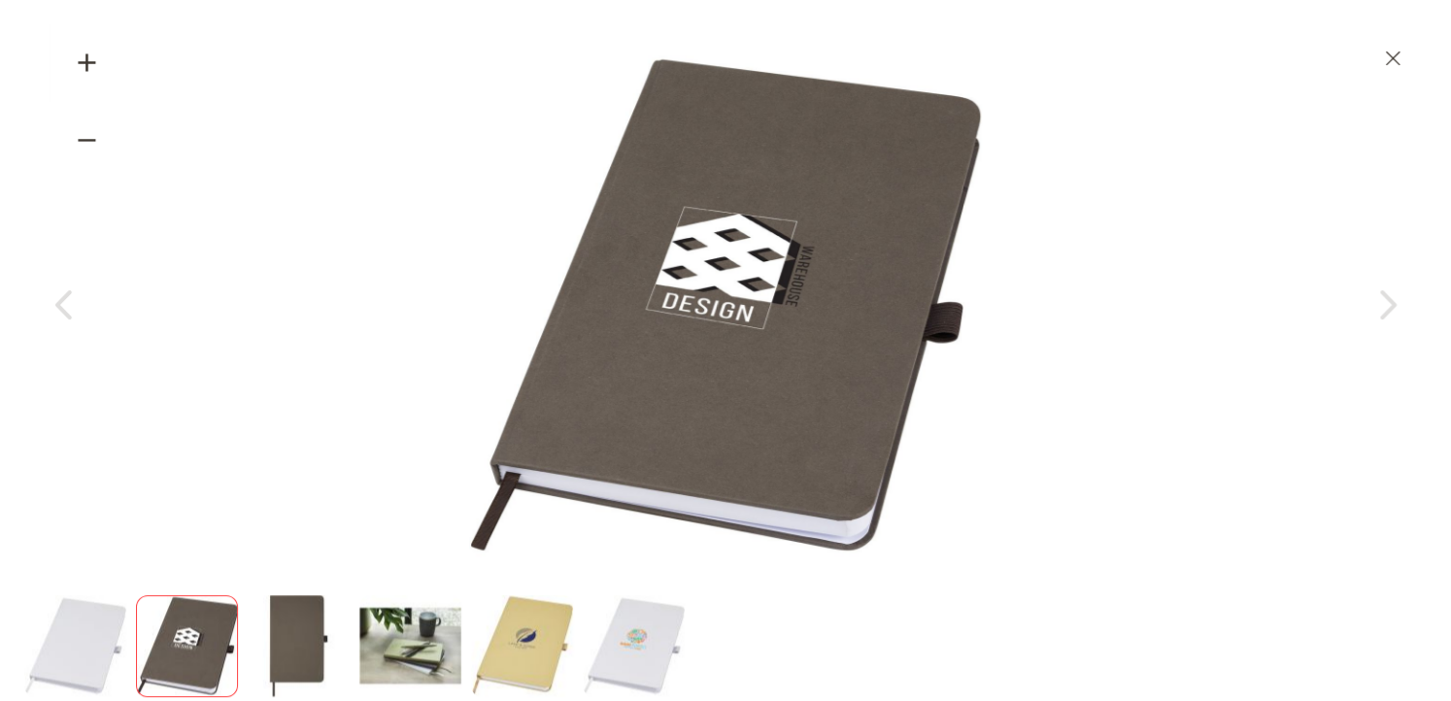
click at [90, 71] on div "Zoom in" at bounding box center [88, 63] width 78 height 78
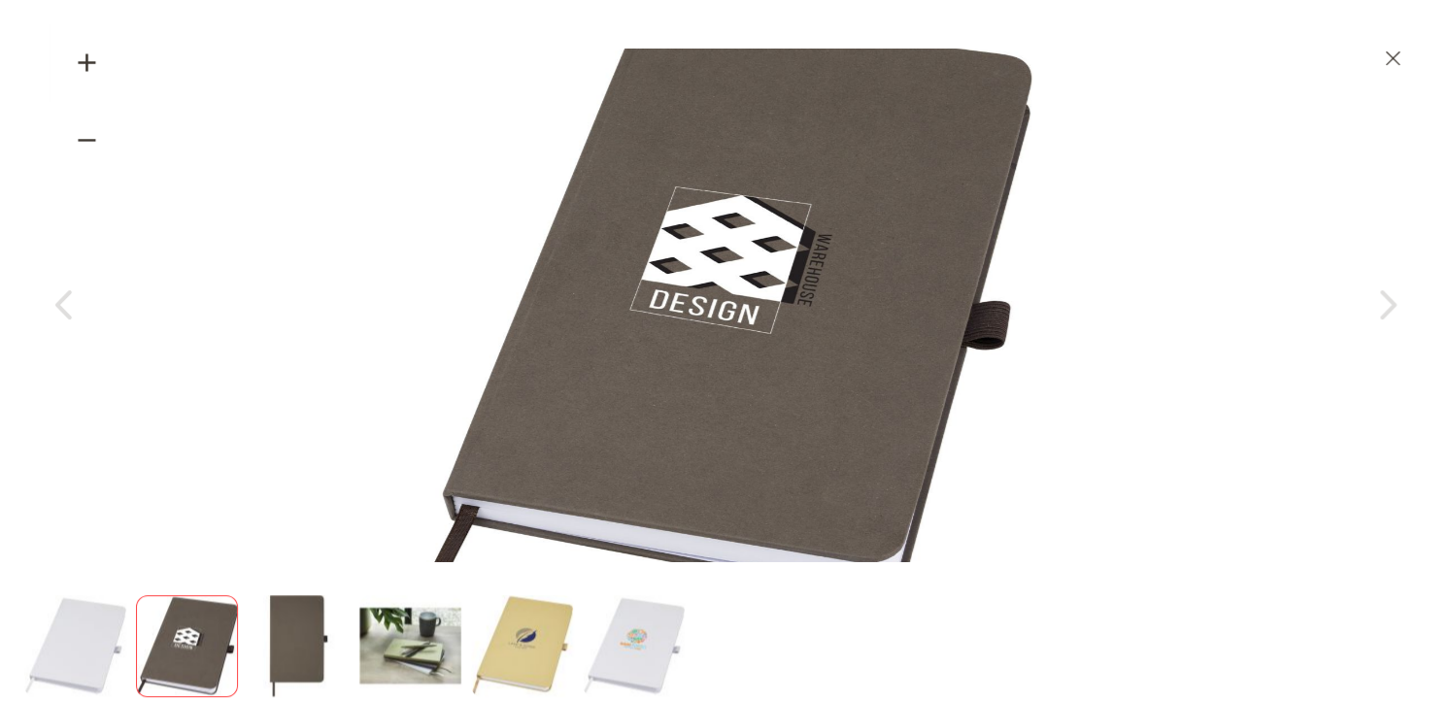
click at [90, 71] on div "Zoom in" at bounding box center [88, 63] width 78 height 78
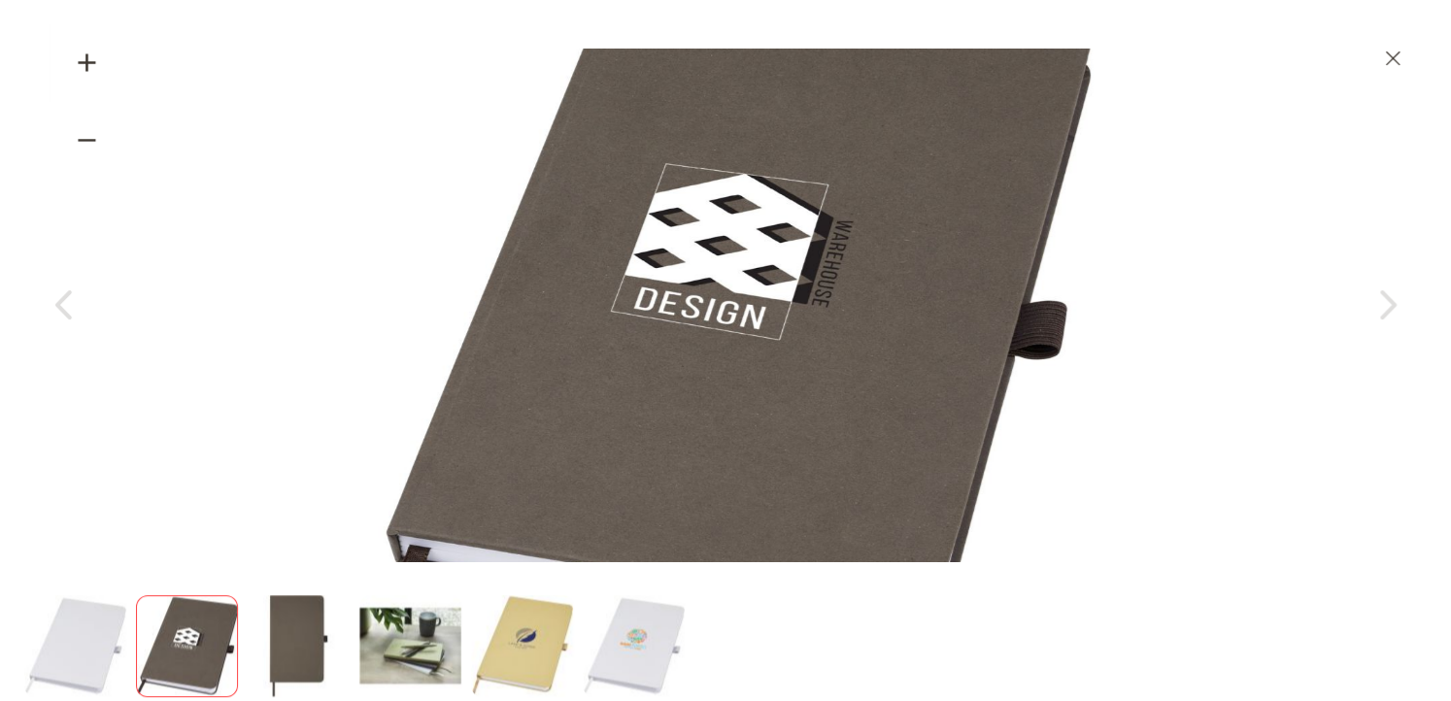
click at [90, 71] on div "Zoom in" at bounding box center [88, 63] width 78 height 78
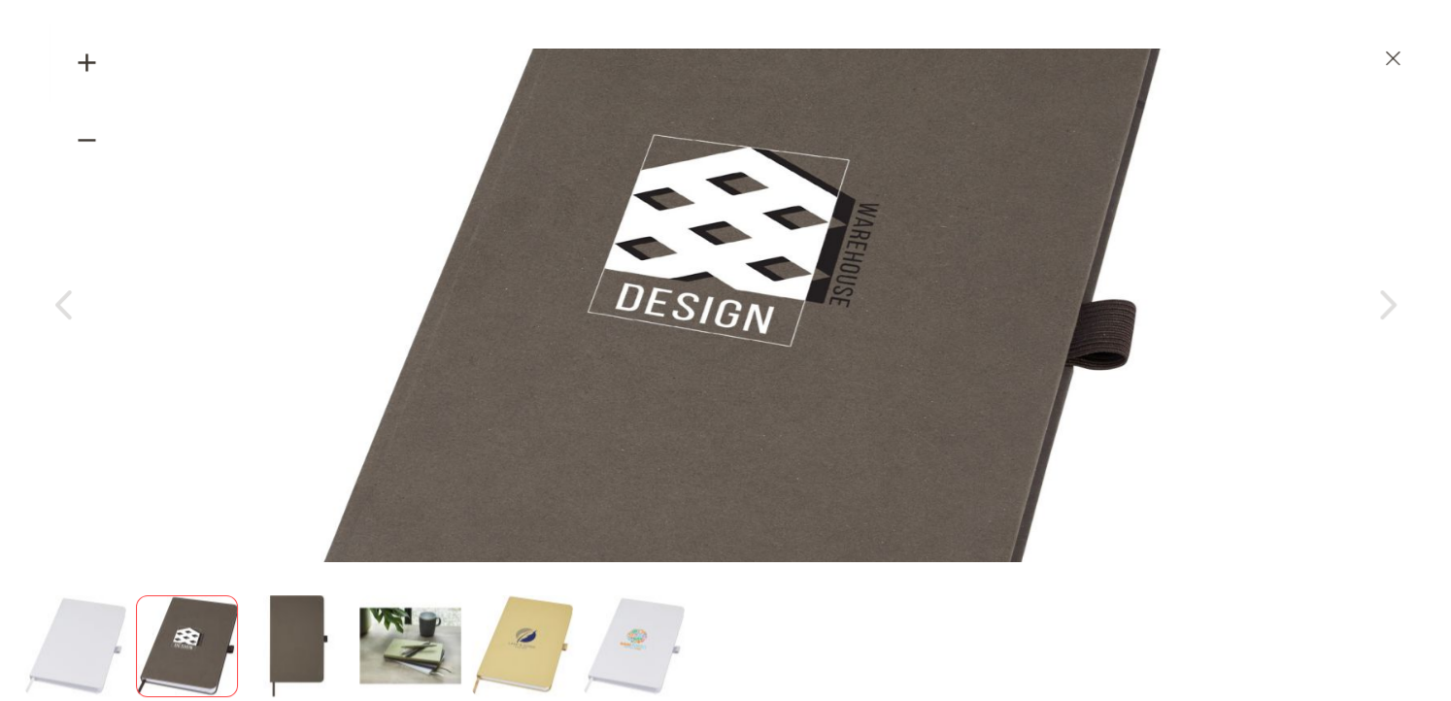
click at [90, 71] on div "Zoom in" at bounding box center [88, 63] width 78 height 78
click at [91, 71] on div "Zoom in" at bounding box center [88, 63] width 78 height 78
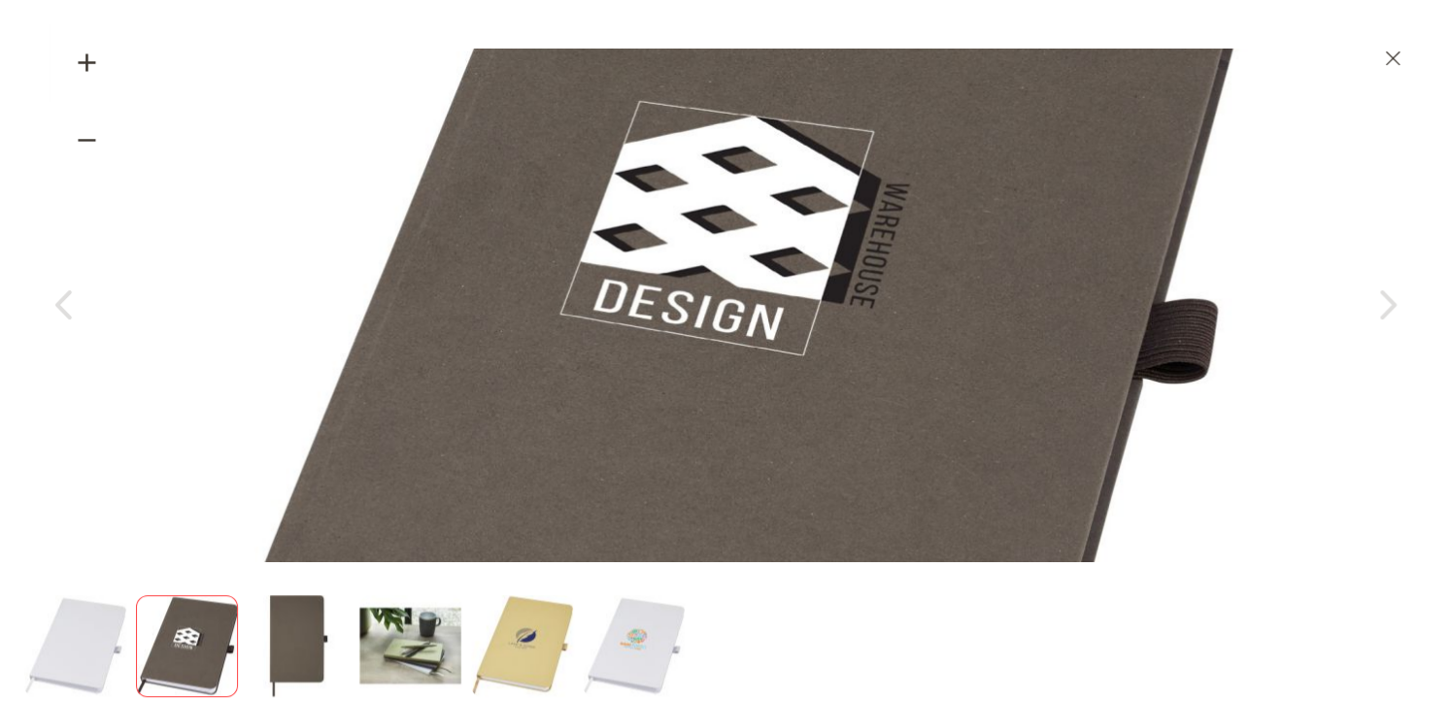
click at [91, 71] on div "Zoom in" at bounding box center [88, 63] width 78 height 78
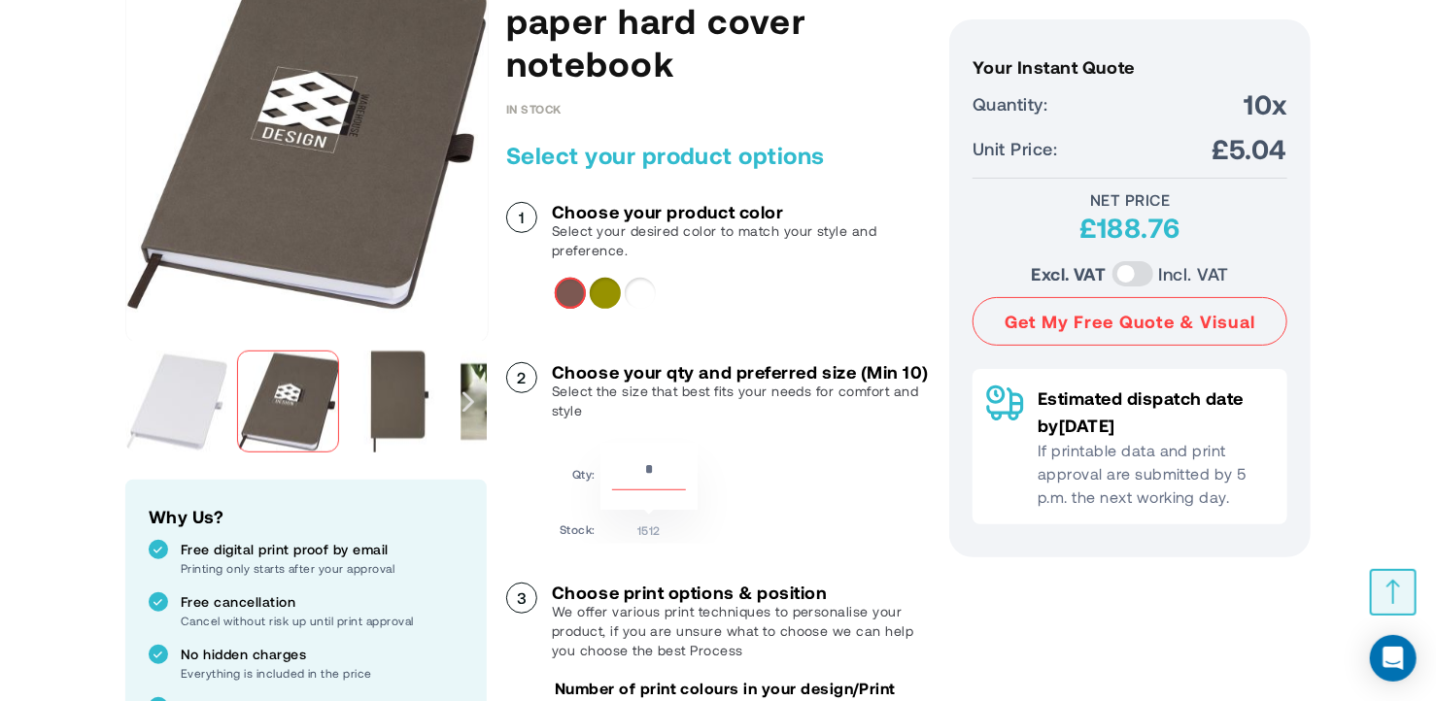
scroll to position [486, 0]
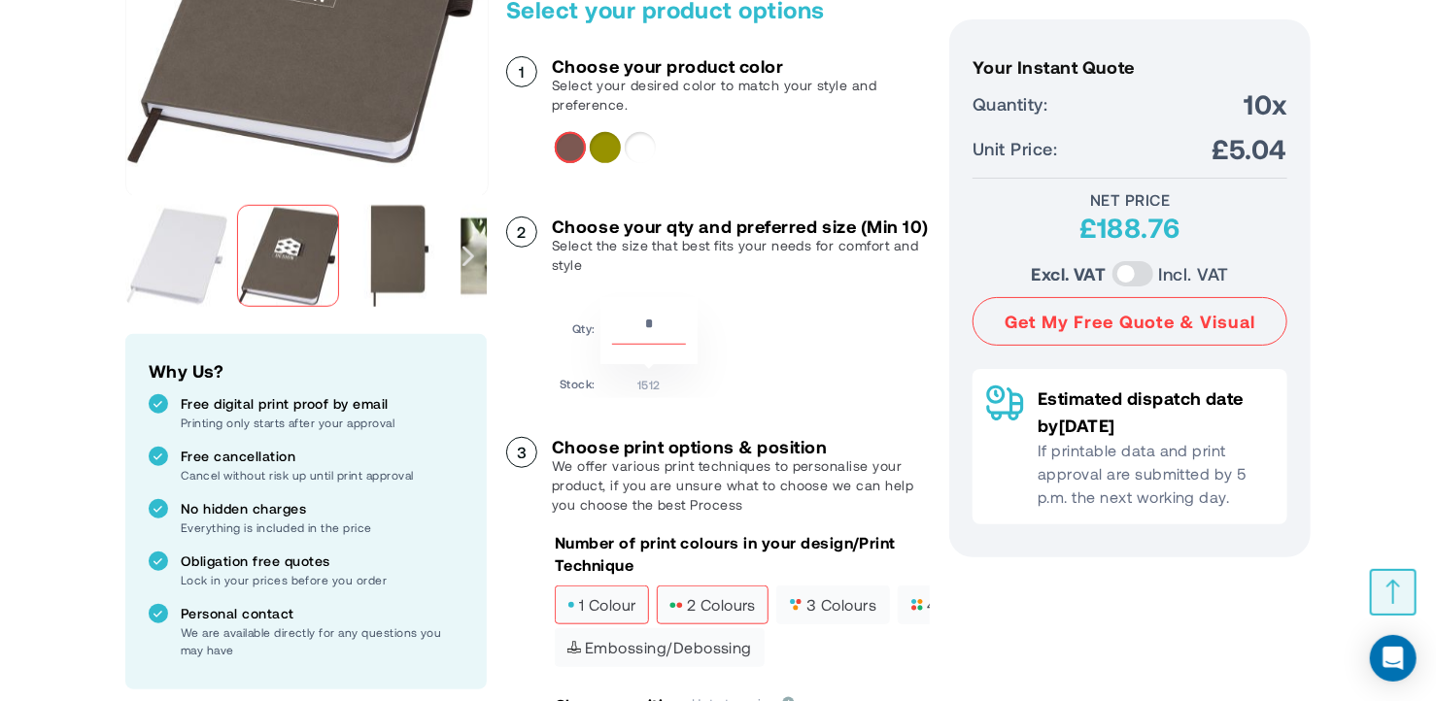
click at [737, 598] on span "2 colours" at bounding box center [712, 605] width 86 height 14
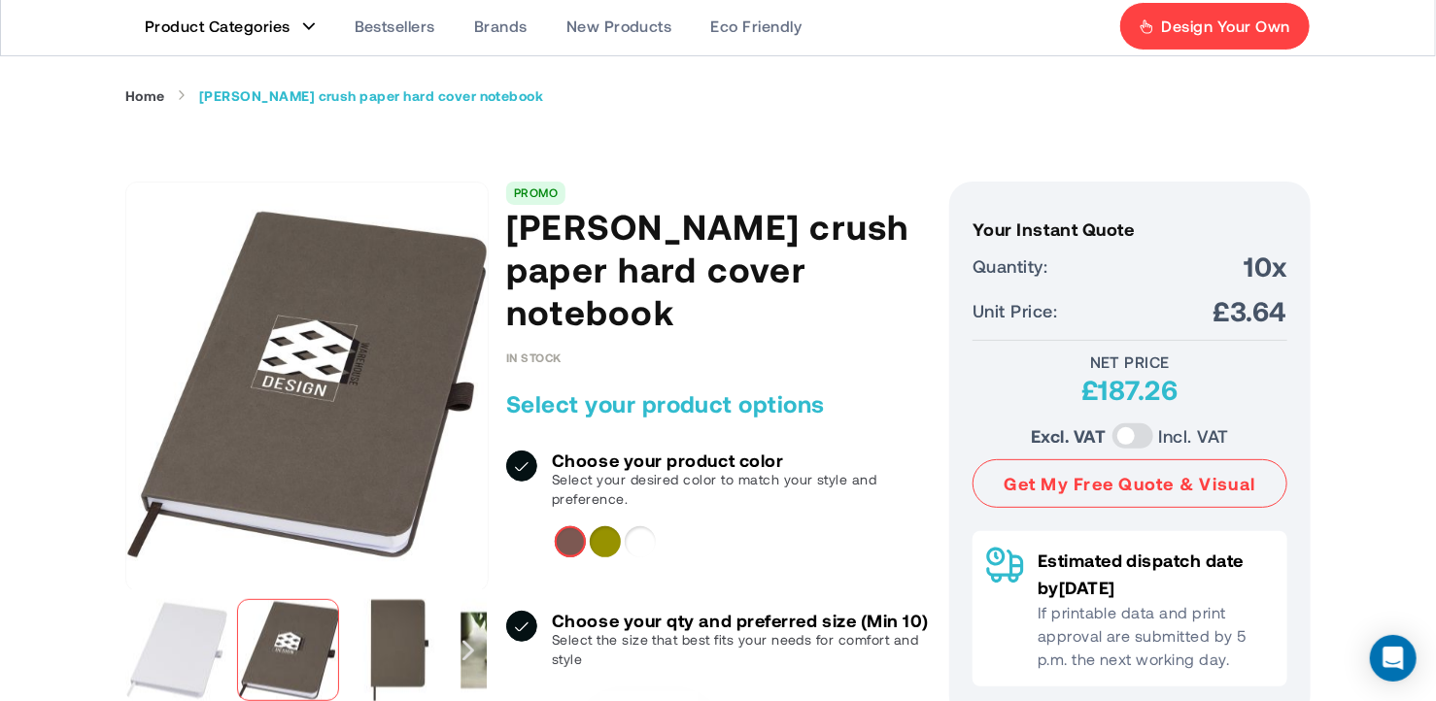
scroll to position [0, 0]
